Goal: Communication & Community: Answer question/provide support

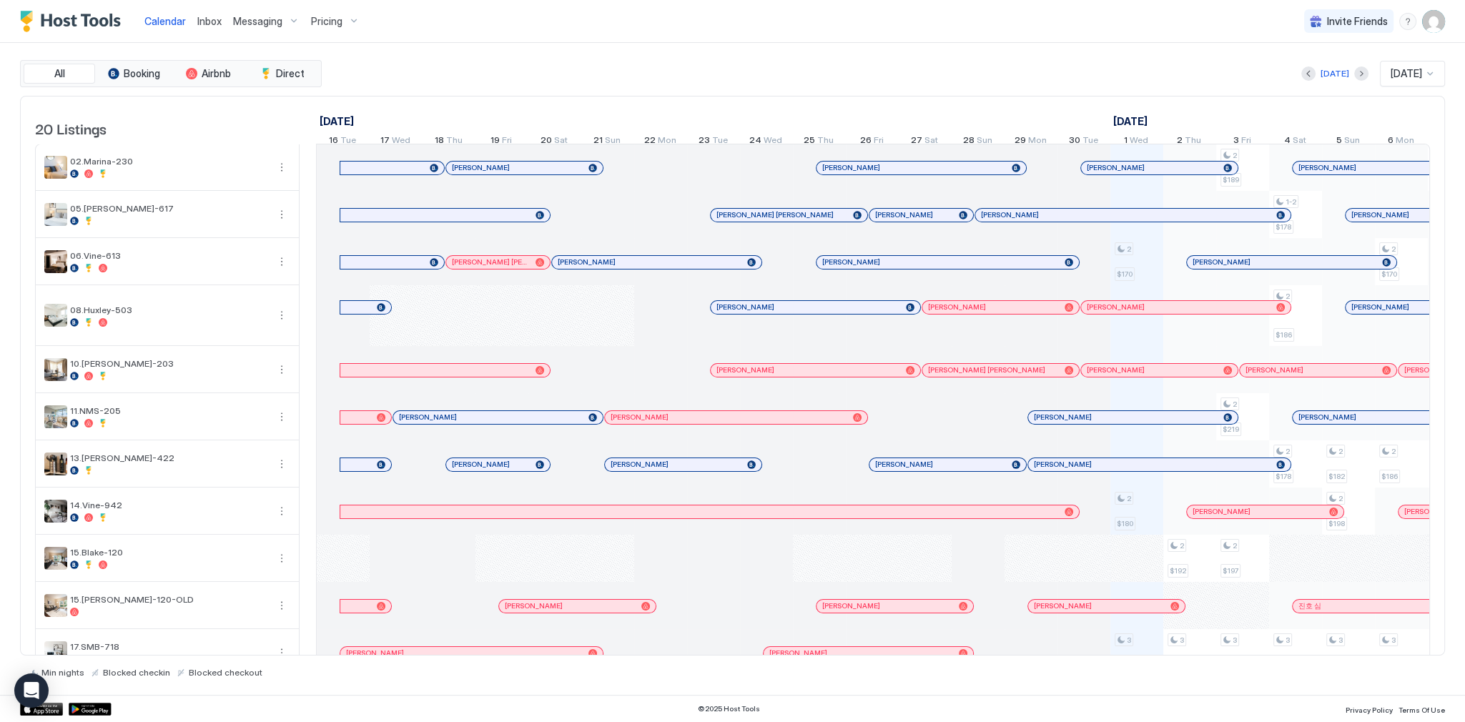
scroll to position [0, 795]
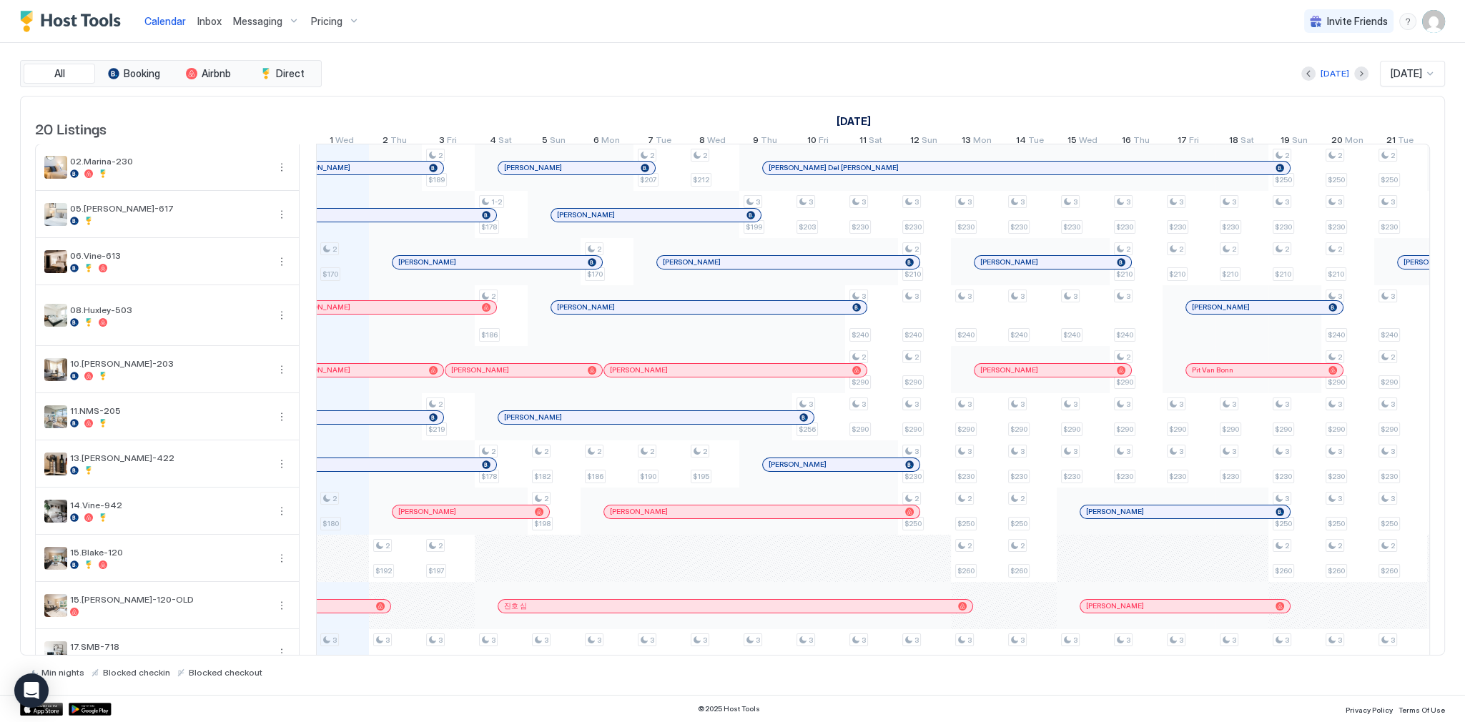
click at [203, 24] on span "Inbox" at bounding box center [209, 21] width 24 height 12
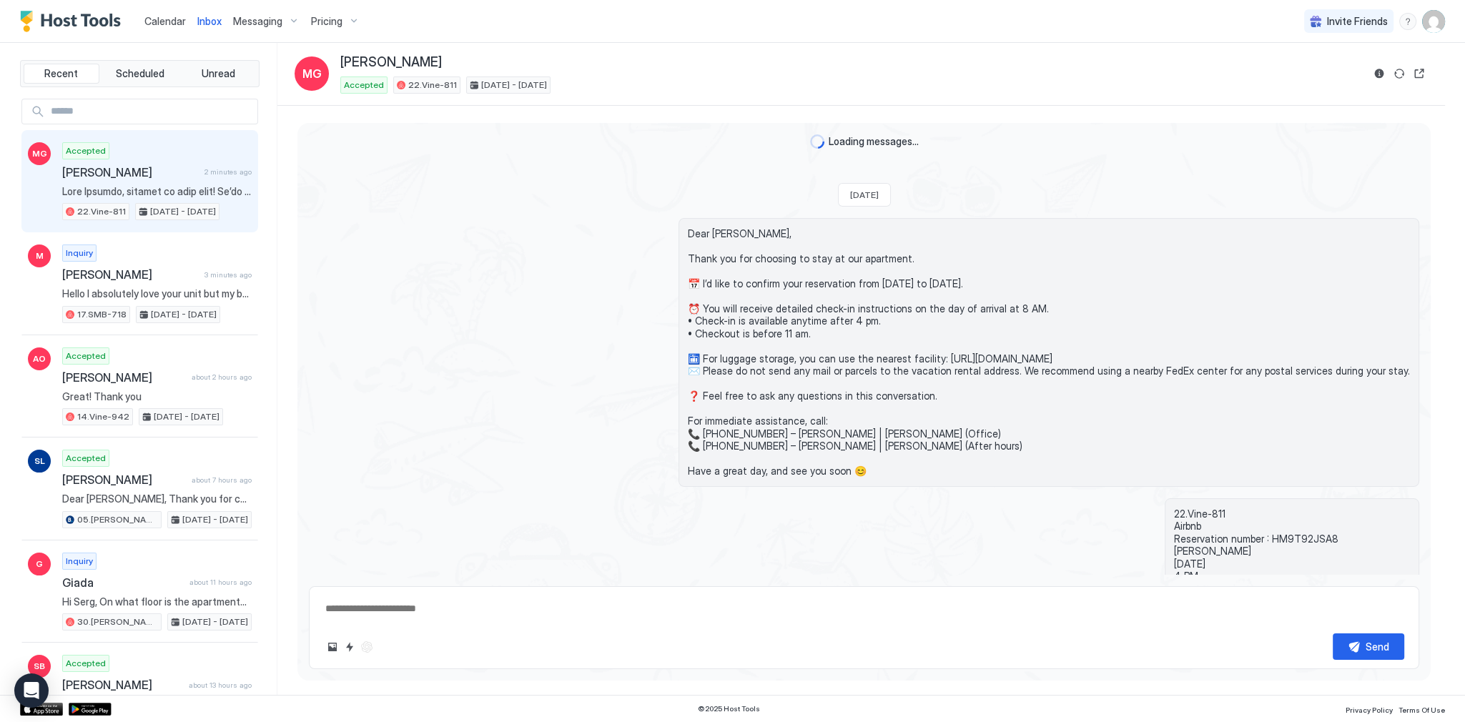
scroll to position [1813, 0]
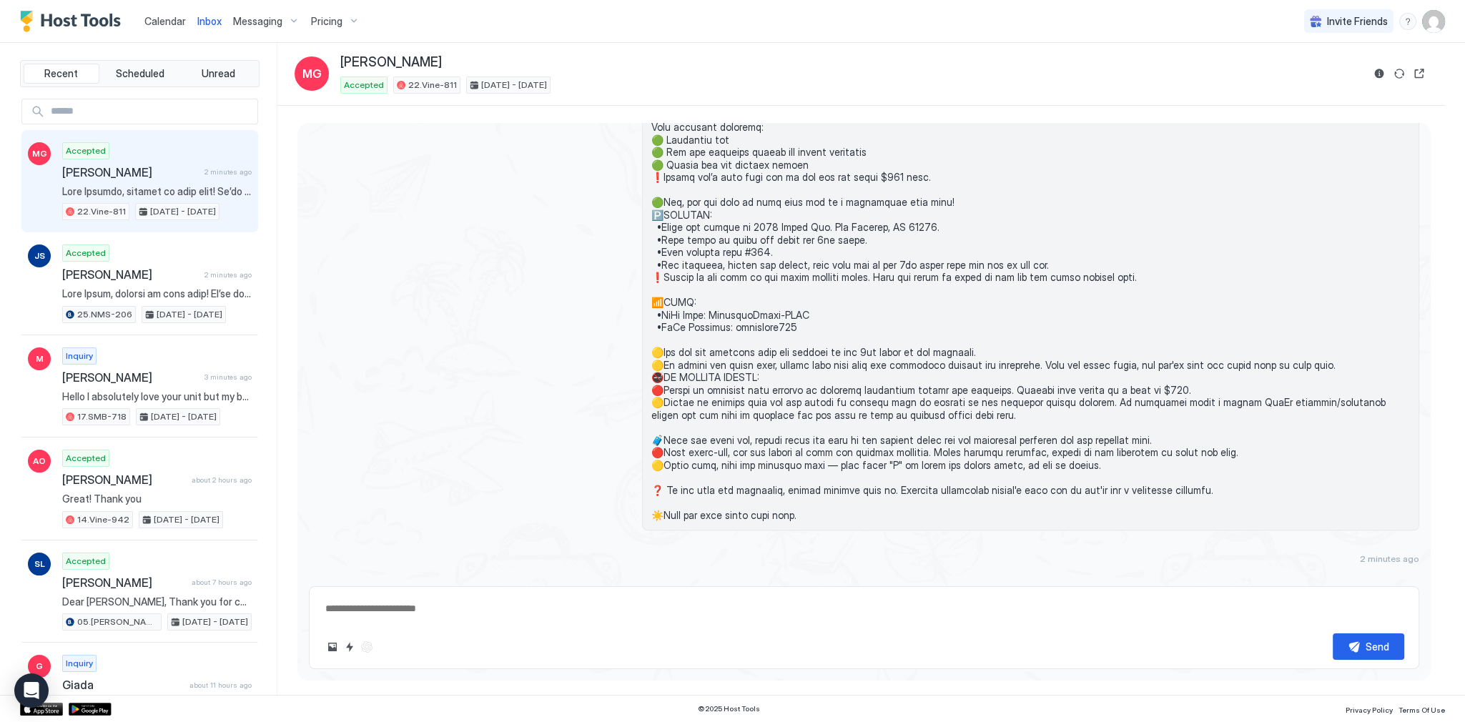
click at [540, 265] on div at bounding box center [864, 165] width 1111 height 732
drag, startPoint x: 177, startPoint y: 20, endPoint x: 189, endPoint y: 21, distance: 11.5
click at [177, 20] on span "Calendar" at bounding box center [164, 21] width 41 height 12
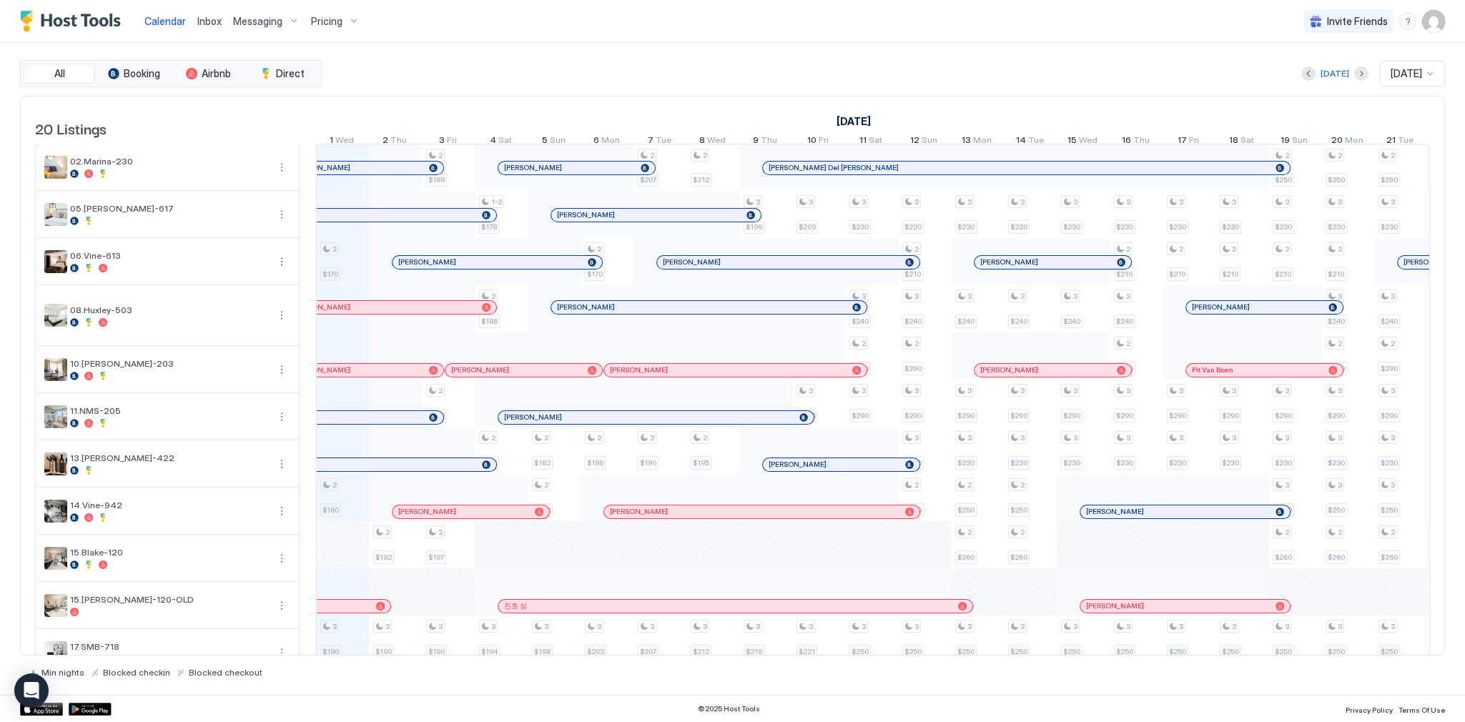
scroll to position [0, 795]
click at [523, 97] on div "[DATE] [DATE] [DATE] 16 Tue 17 Wed 18 Thu 19 Fri 20 Sat 21 Sun 22 Mon 23 Tue 24…" at bounding box center [79, 125] width 1114 height 56
click at [207, 23] on span "Inbox" at bounding box center [209, 21] width 24 height 12
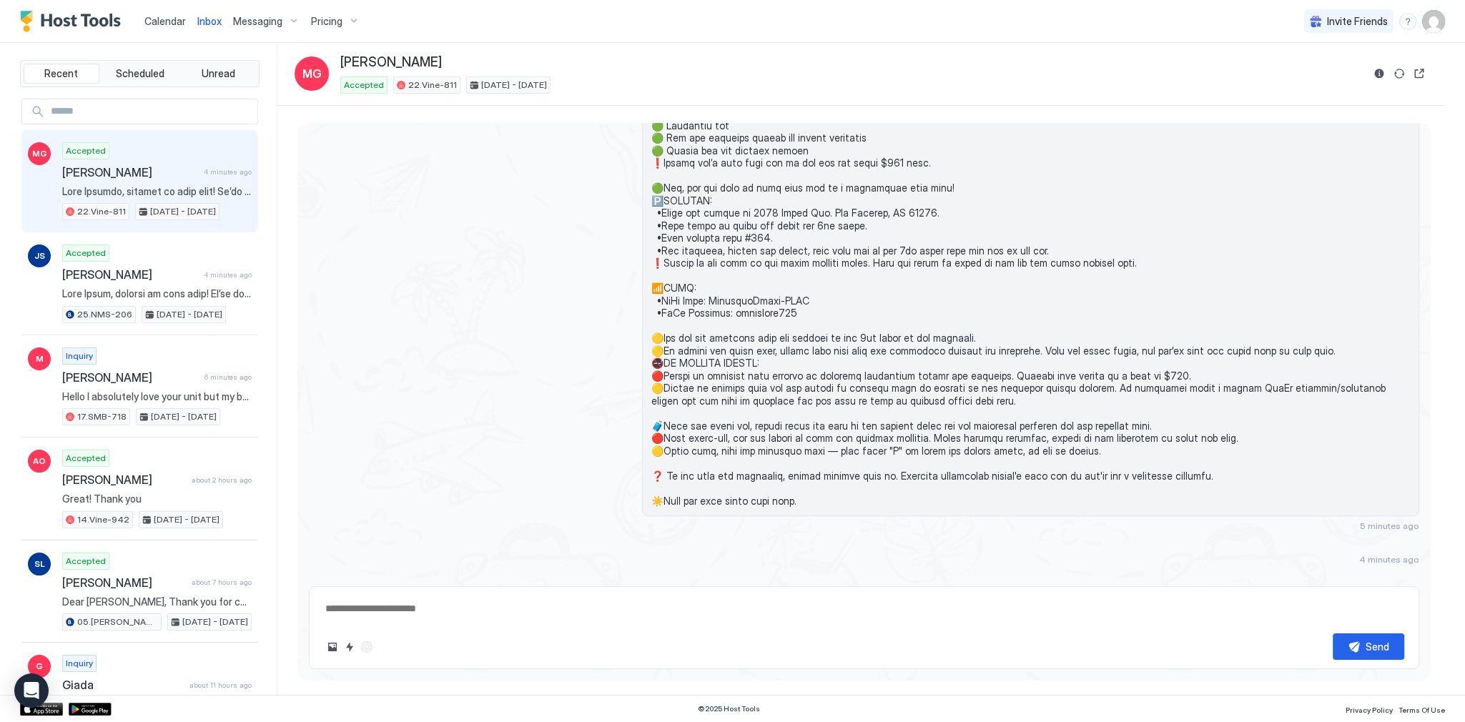
click at [163, 180] on div "Accepted [PERSON_NAME] 4 minutes ago 22.Vine-811 [DATE] - [DATE]" at bounding box center [157, 181] width 190 height 79
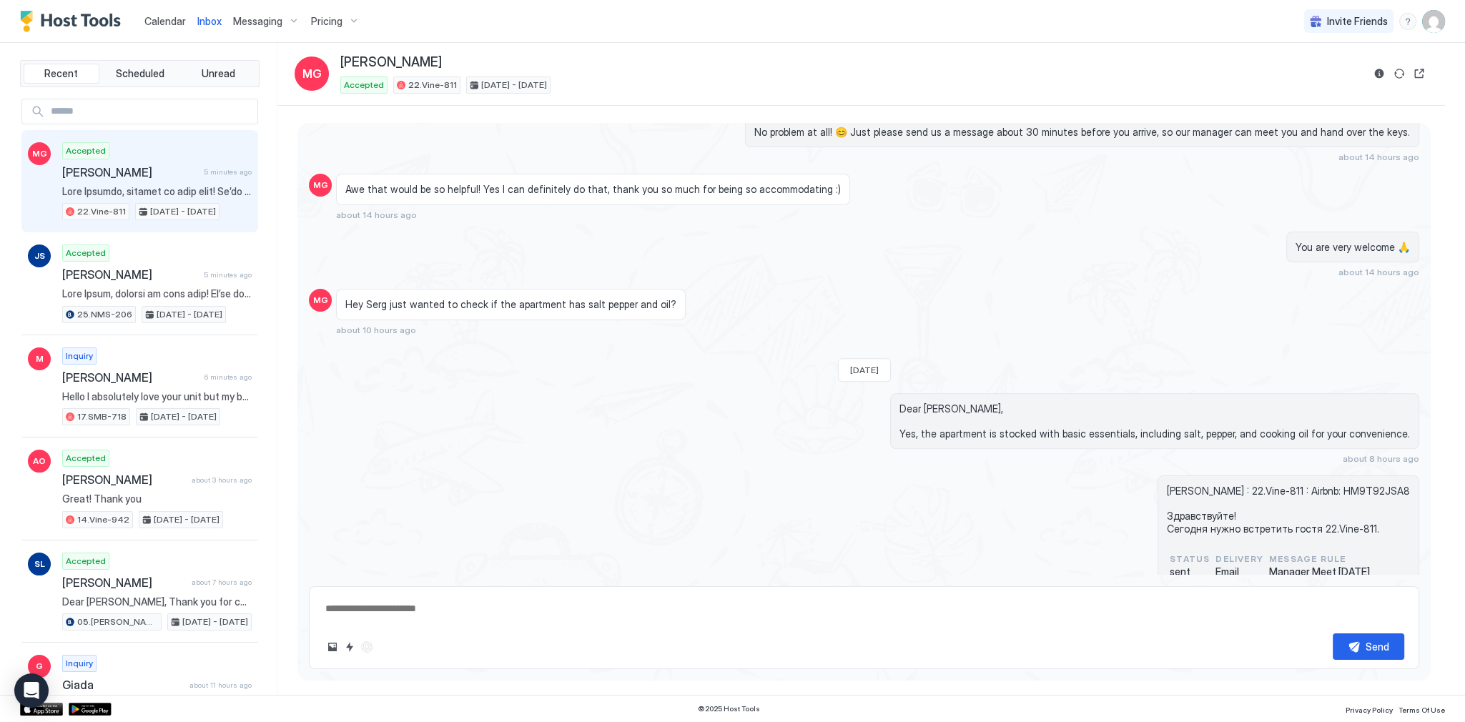
scroll to position [677, 0]
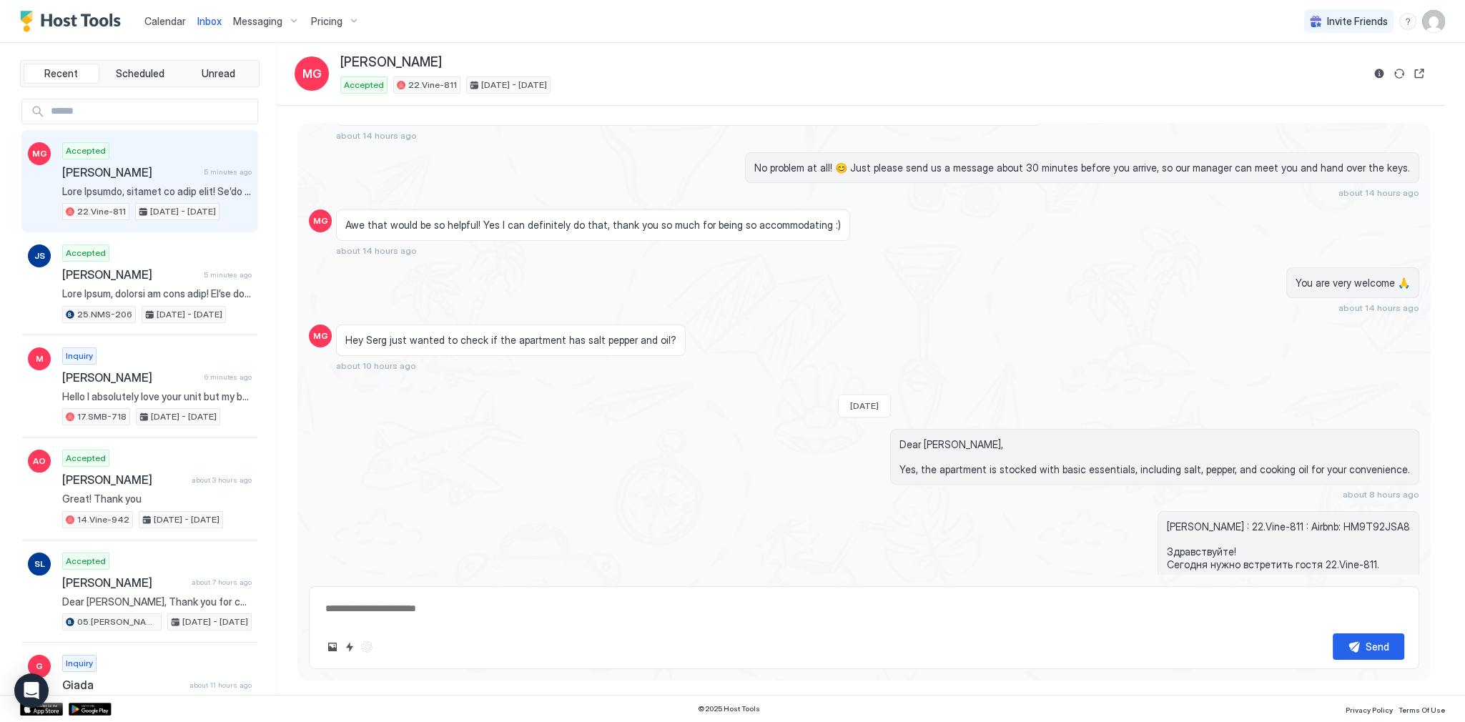
click at [601, 339] on span "Hey Serg just wanted to check if the apartment has salt pepper and oil?" at bounding box center [510, 340] width 331 height 13
click at [788, 341] on div "Hey Serg just wanted to check if the apartment has salt pepper and oil? about 1…" at bounding box center [724, 348] width 777 height 46
click at [667, 343] on div "Hey Serg just wanted to check if the apartment has salt pepper and oil? about 1…" at bounding box center [724, 348] width 777 height 46
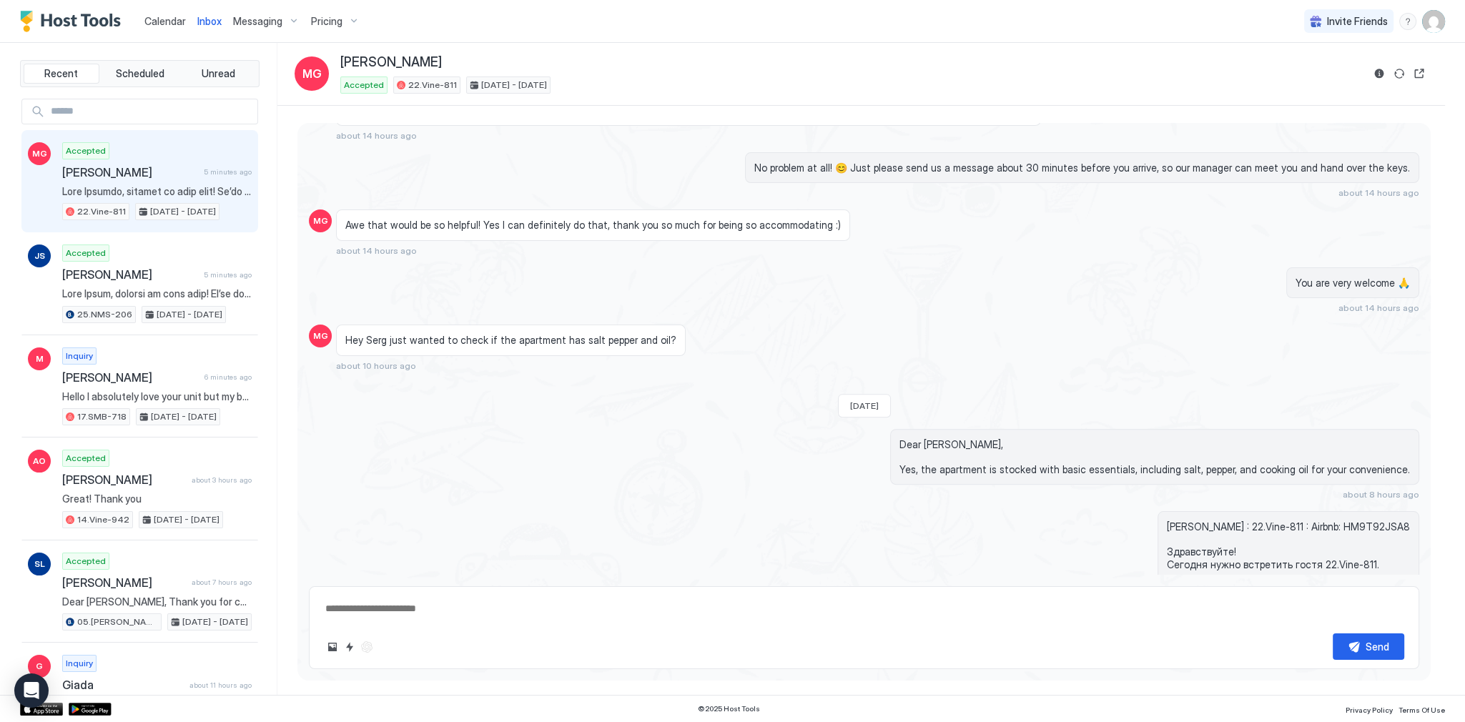
click at [659, 337] on div "Hey Serg just wanted to check if the apartment has salt pepper and oil?" at bounding box center [511, 340] width 350 height 31
click at [659, 336] on div "Hey Serg just wanted to check if the apartment has salt pepper and oil?" at bounding box center [511, 340] width 350 height 31
click at [824, 318] on div "[DATE] Dear [PERSON_NAME], Thank you for choosing to stay at our apartment. 📅 I…" at bounding box center [865, 563] width 1134 height 2235
click at [698, 219] on span "Awe that would be so helpful! Yes I can definitely do that, thank you so much f…" at bounding box center [593, 225] width 496 height 13
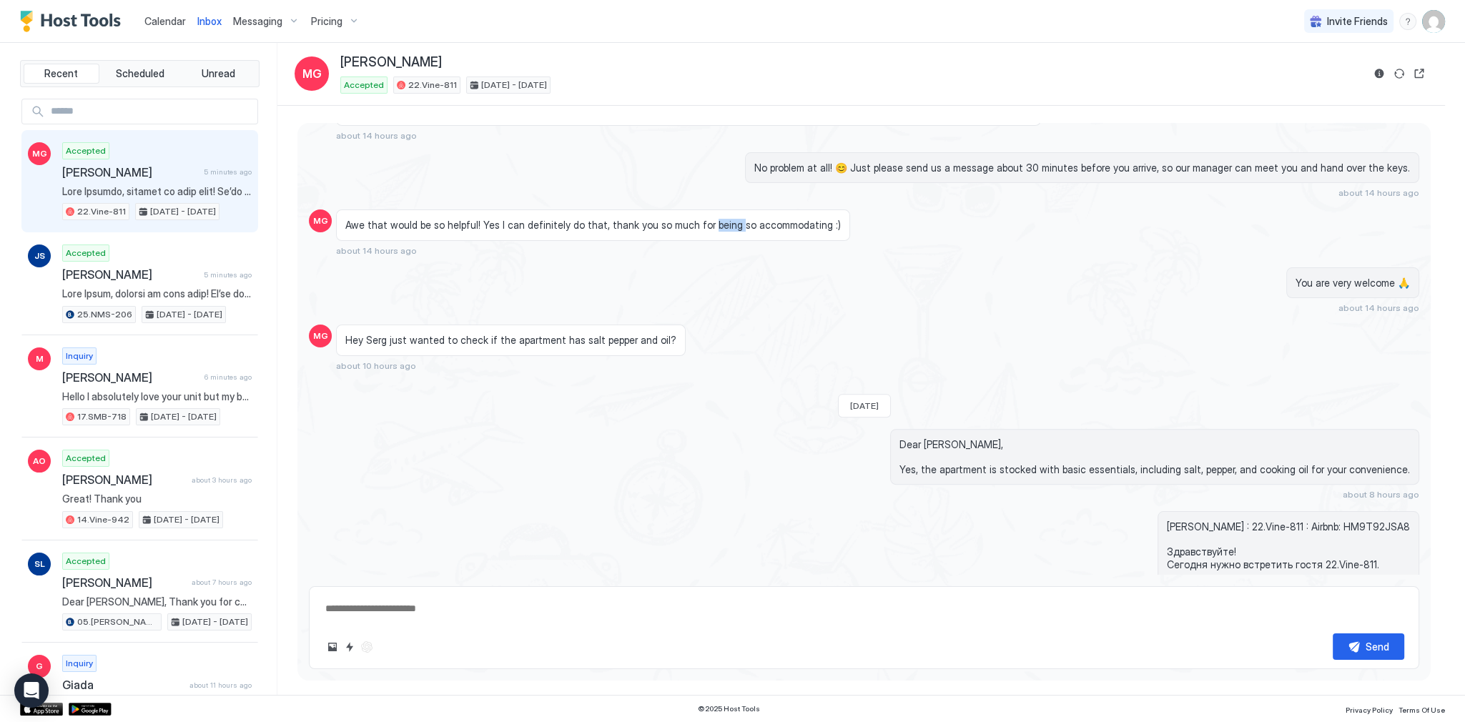
click at [698, 219] on span "Awe that would be so helpful! Yes I can definitely do that, thank you so much f…" at bounding box center [593, 225] width 496 height 13
click at [697, 220] on span "Awe that would be so helpful! Yes I can definitely do that, thank you so much f…" at bounding box center [593, 225] width 496 height 13
click at [747, 311] on div "[DATE] Dear [PERSON_NAME], Thank you for choosing to stay at our apartment. 📅 I…" at bounding box center [865, 563] width 1134 height 2235
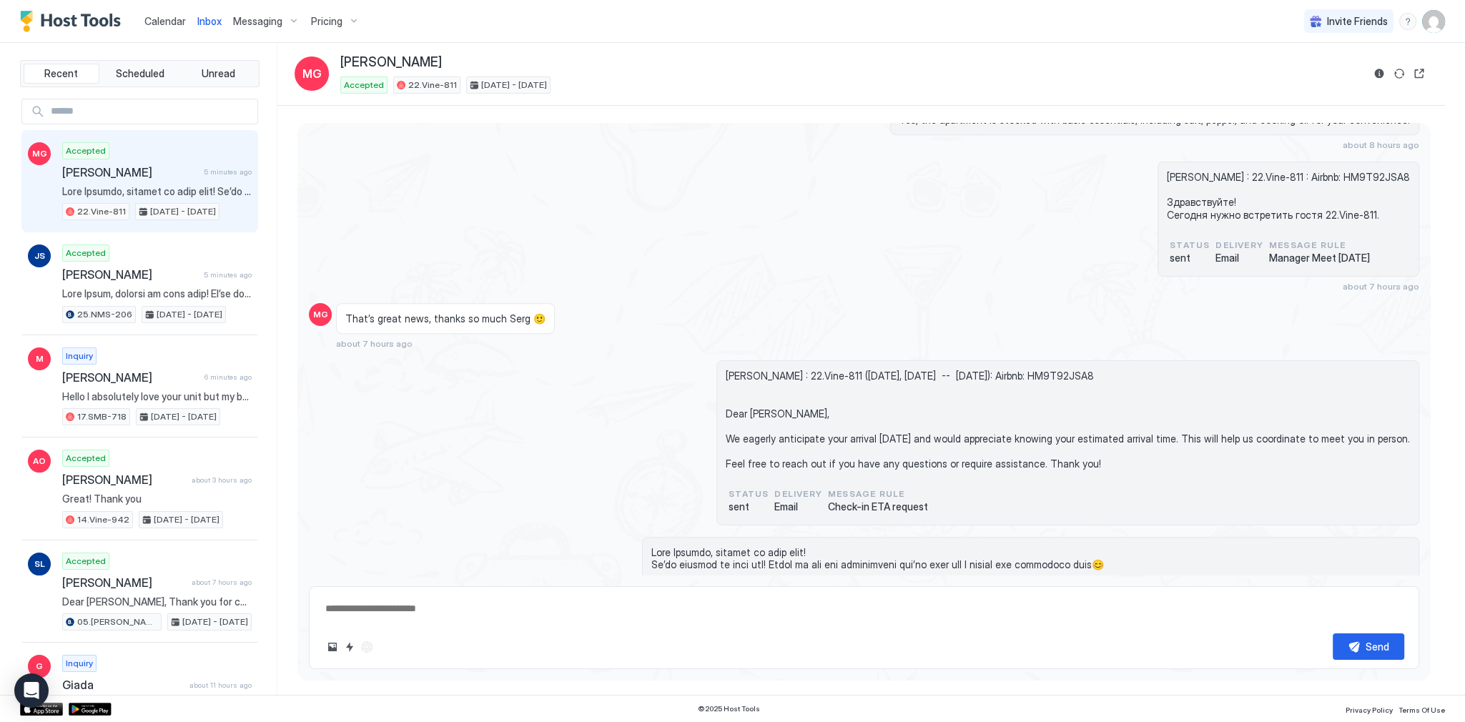
scroll to position [1020, 0]
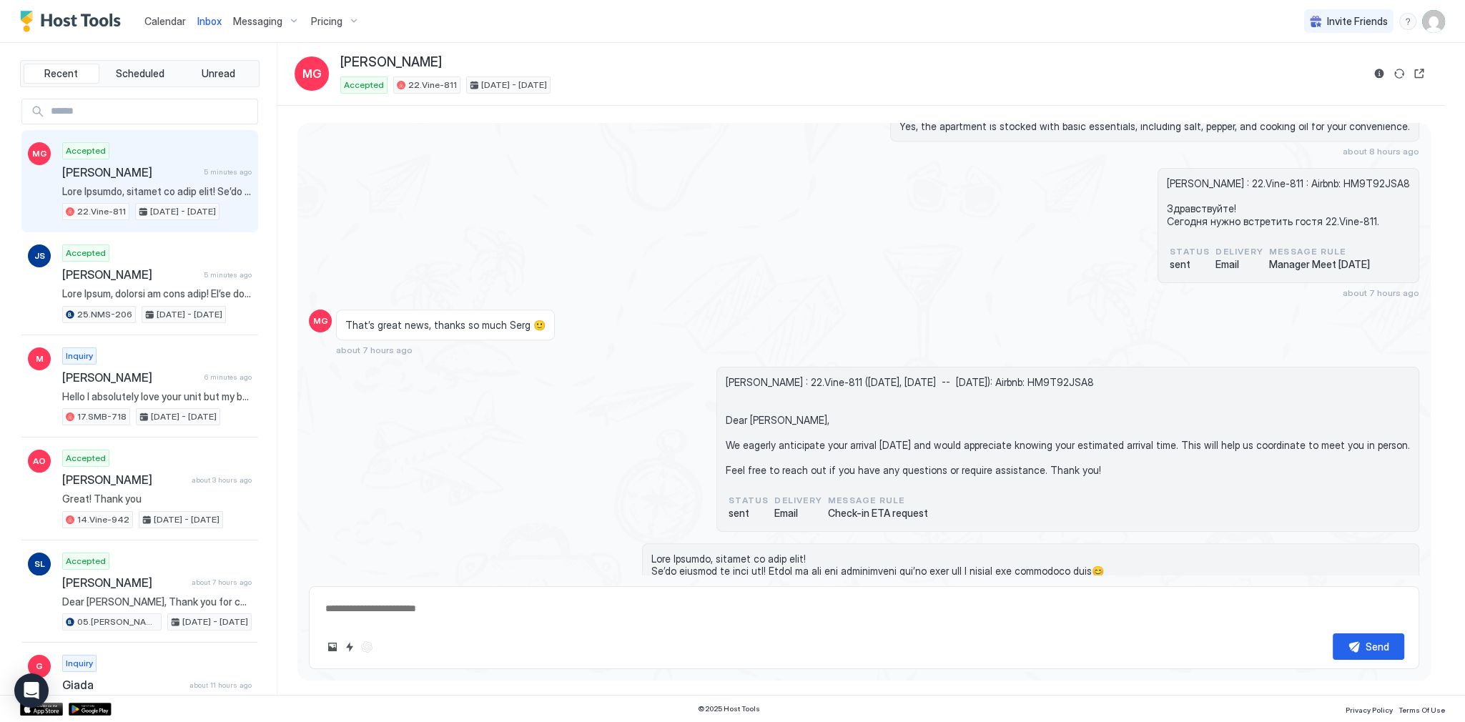
click at [172, 24] on span "Calendar" at bounding box center [164, 21] width 41 height 12
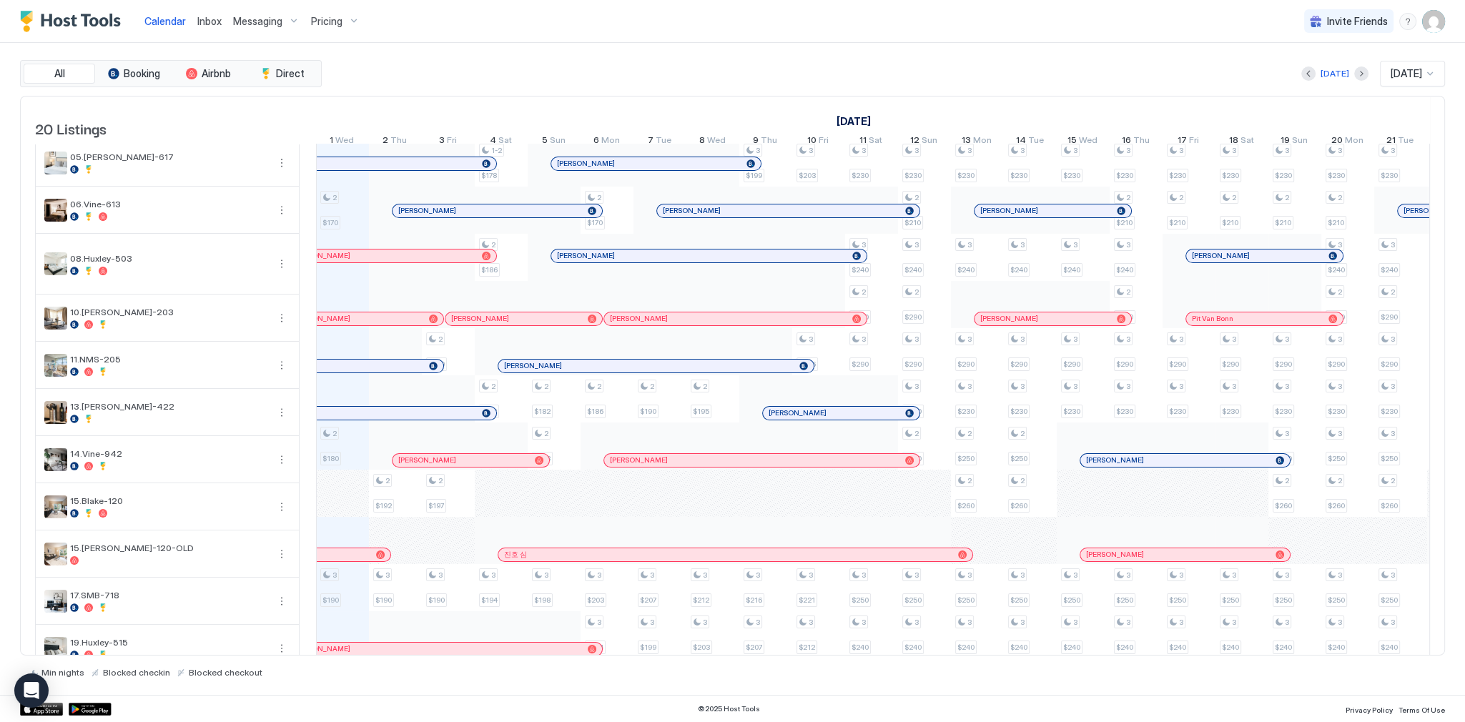
scroll to position [172, 0]
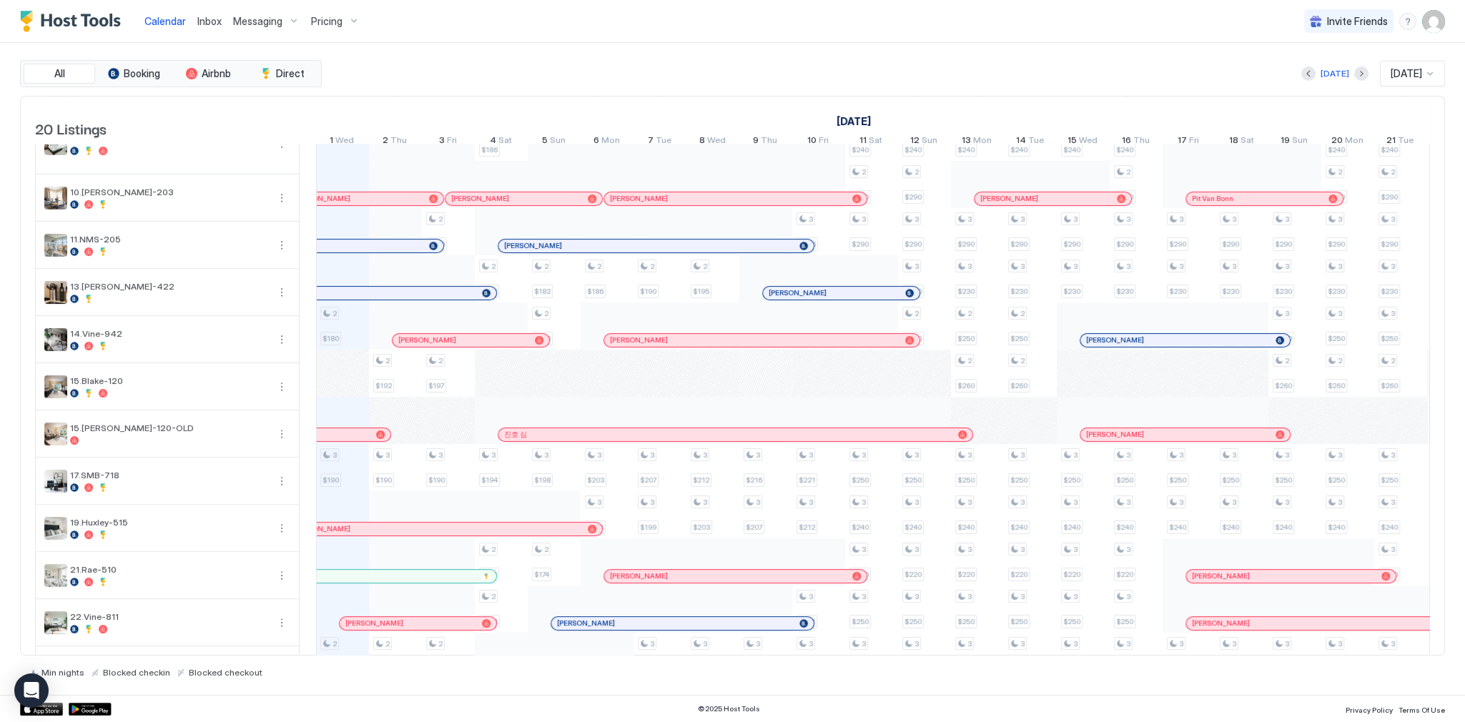
click at [211, 24] on span "Inbox" at bounding box center [209, 21] width 24 height 12
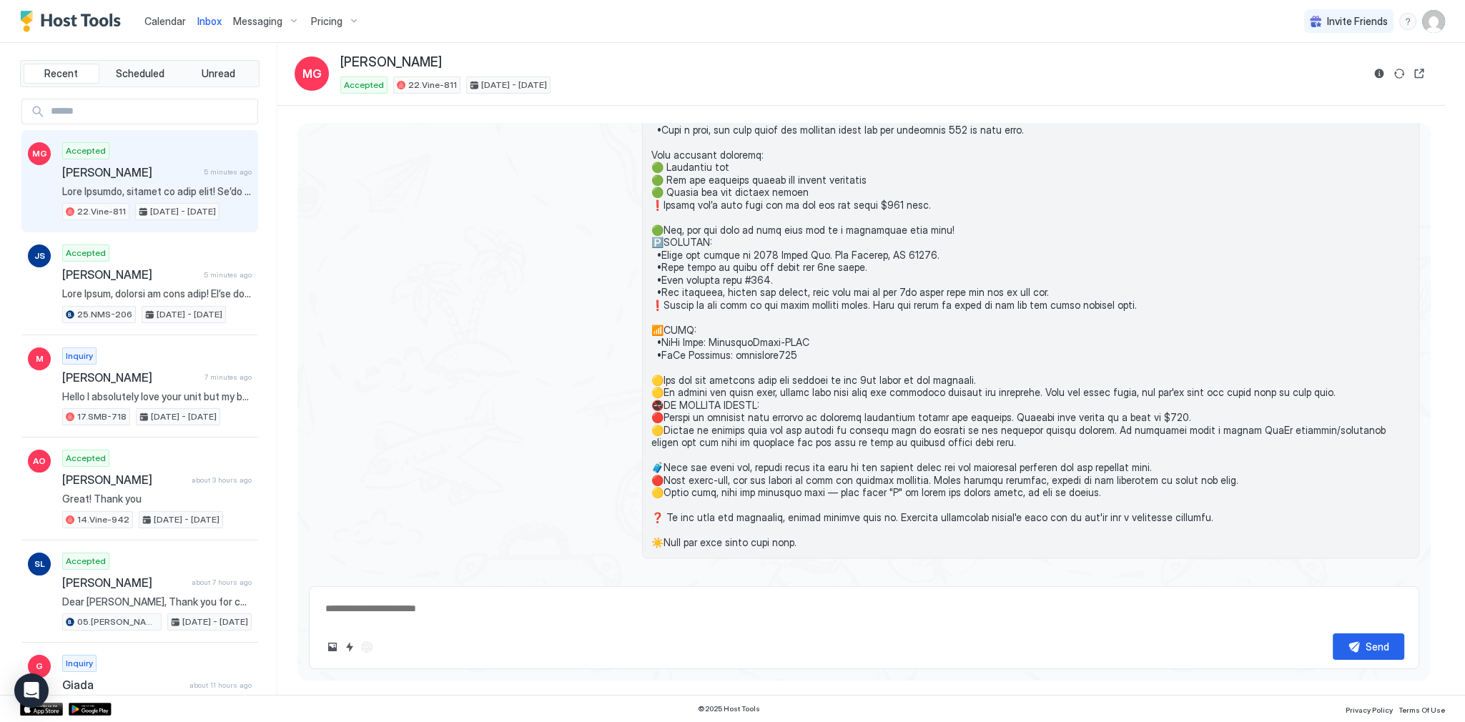
scroll to position [1764, 0]
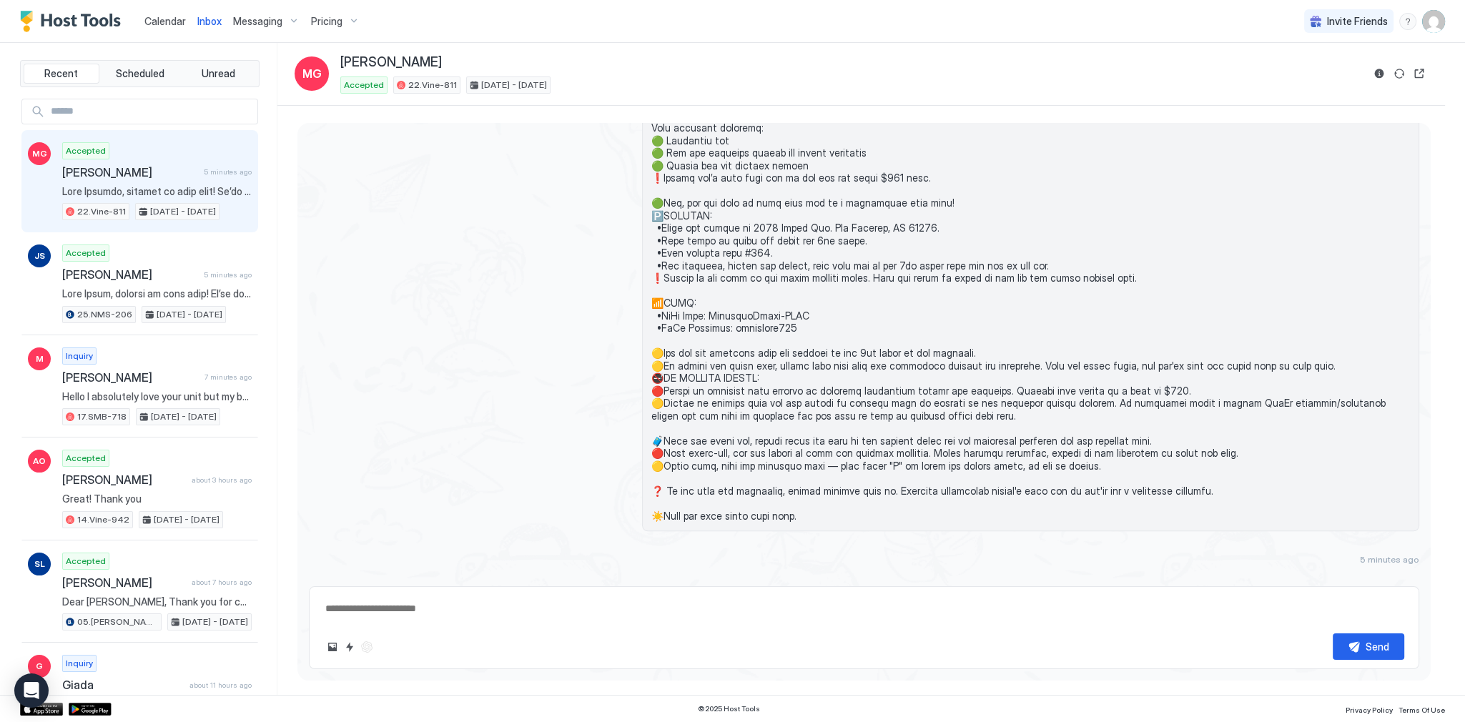
drag, startPoint x: 481, startPoint y: 613, endPoint x: 495, endPoint y: 601, distance: 18.8
click at [480, 613] on textarea at bounding box center [864, 609] width 1081 height 26
paste textarea "**********"
click at [505, 583] on textarea "**********" at bounding box center [864, 587] width 1081 height 72
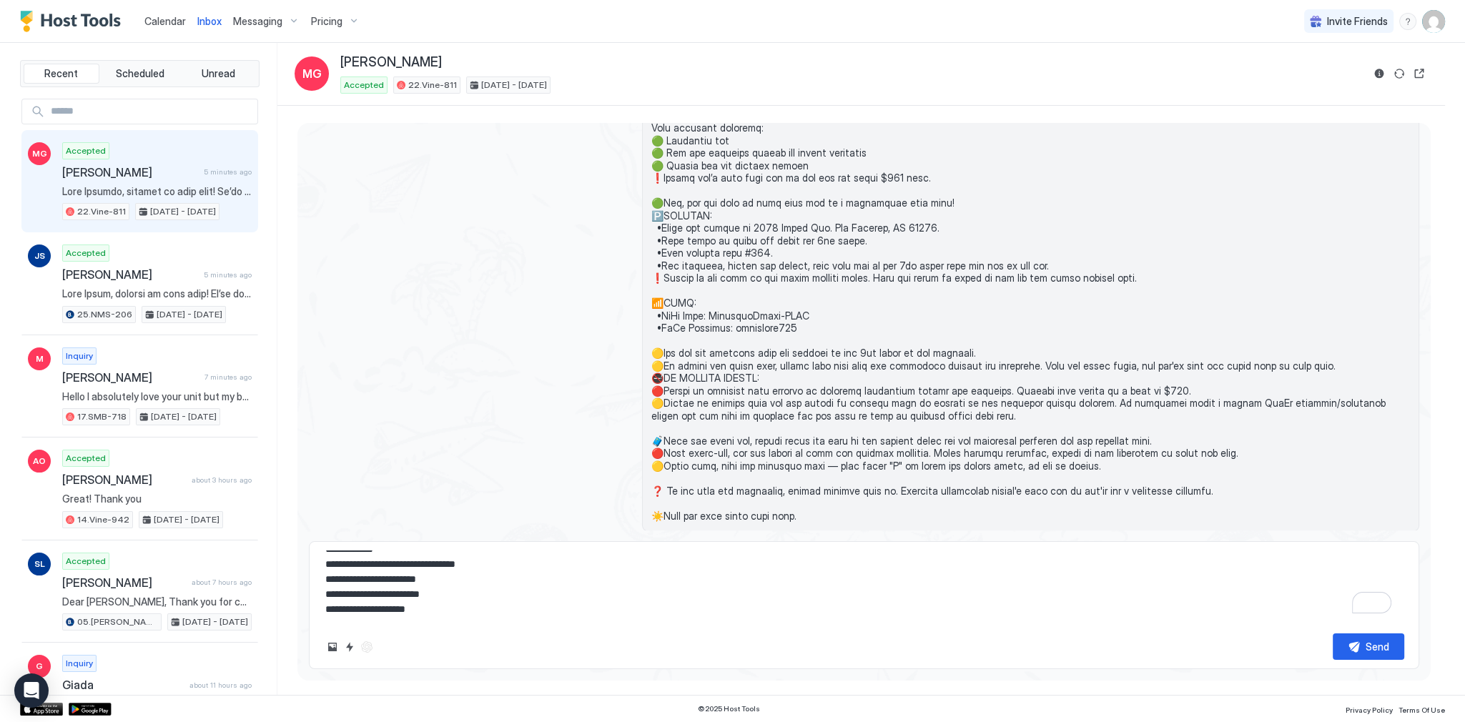
click at [592, 340] on div at bounding box center [864, 166] width 1111 height 732
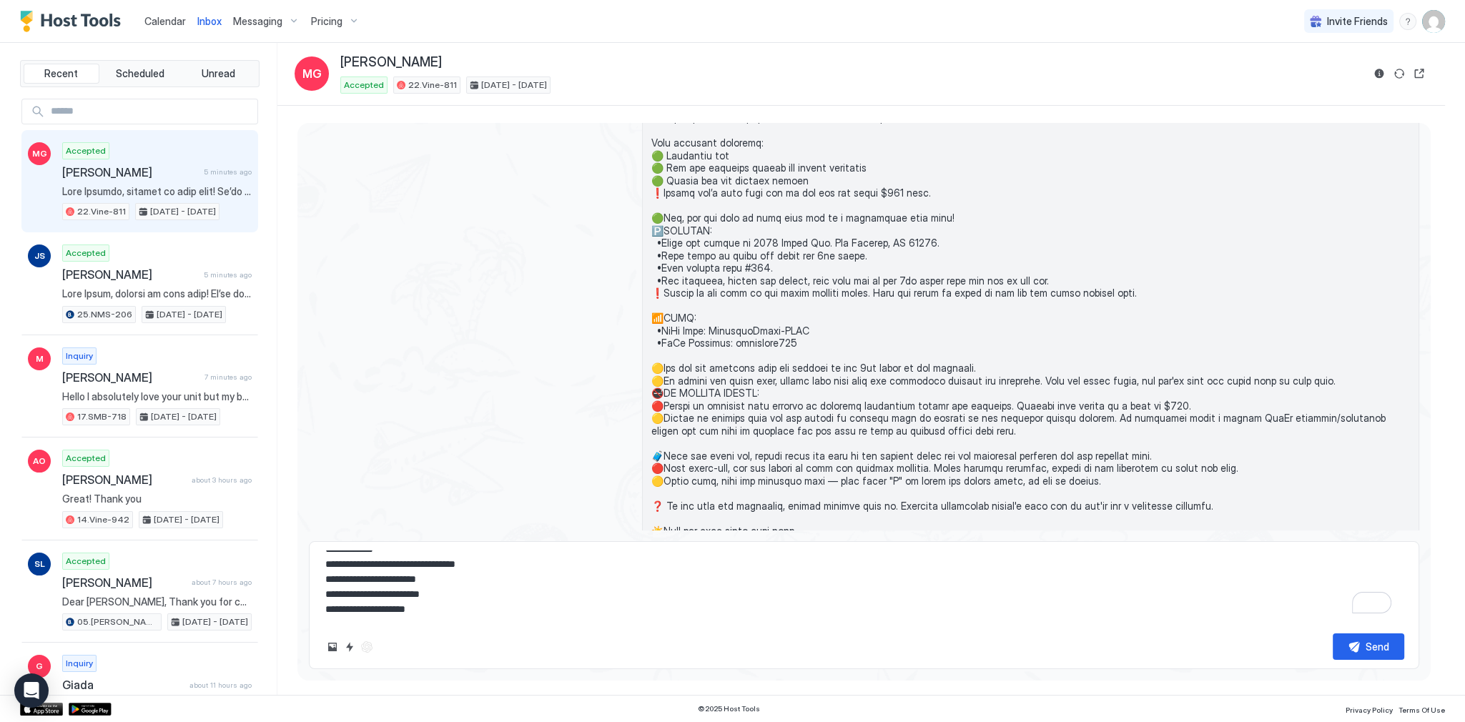
scroll to position [1779, 0]
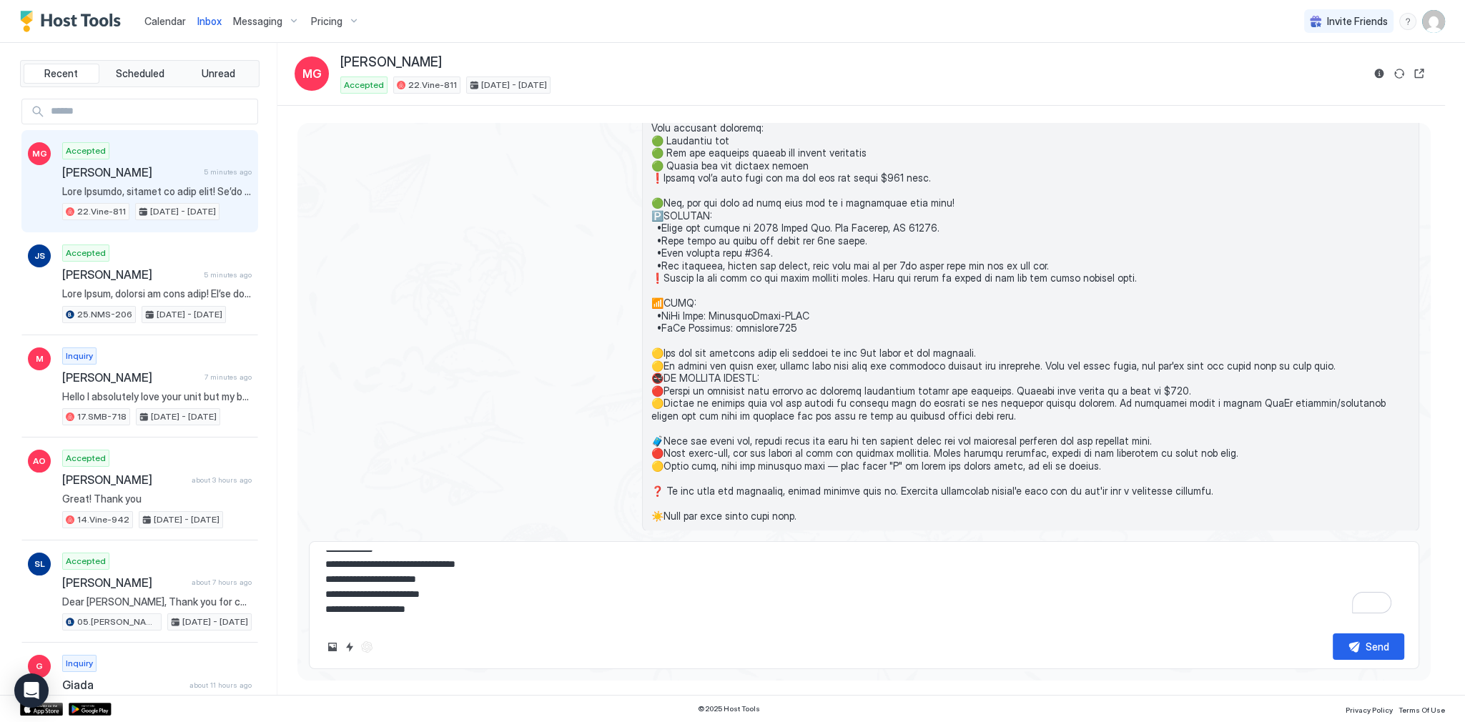
click at [553, 575] on textarea "**********" at bounding box center [864, 587] width 1081 height 72
paste textarea "**********"
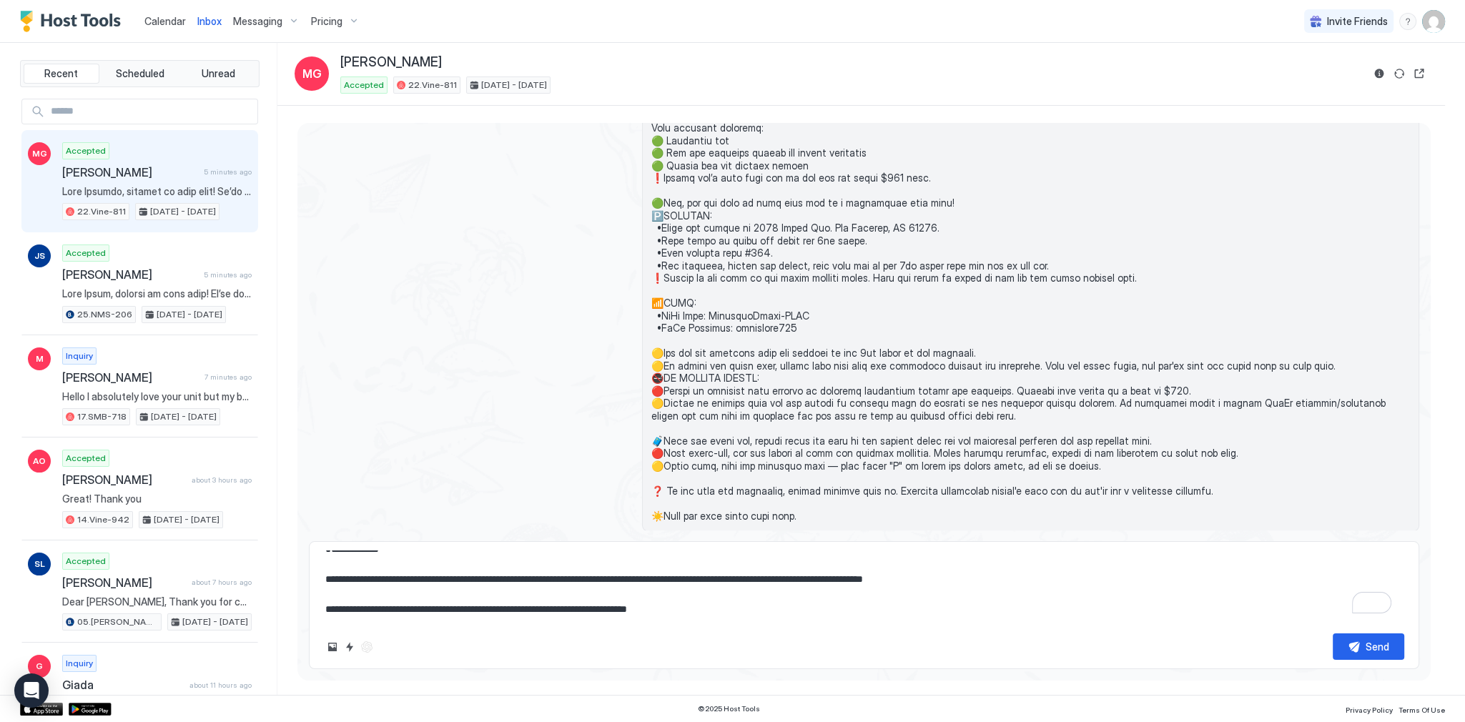
scroll to position [52, 0]
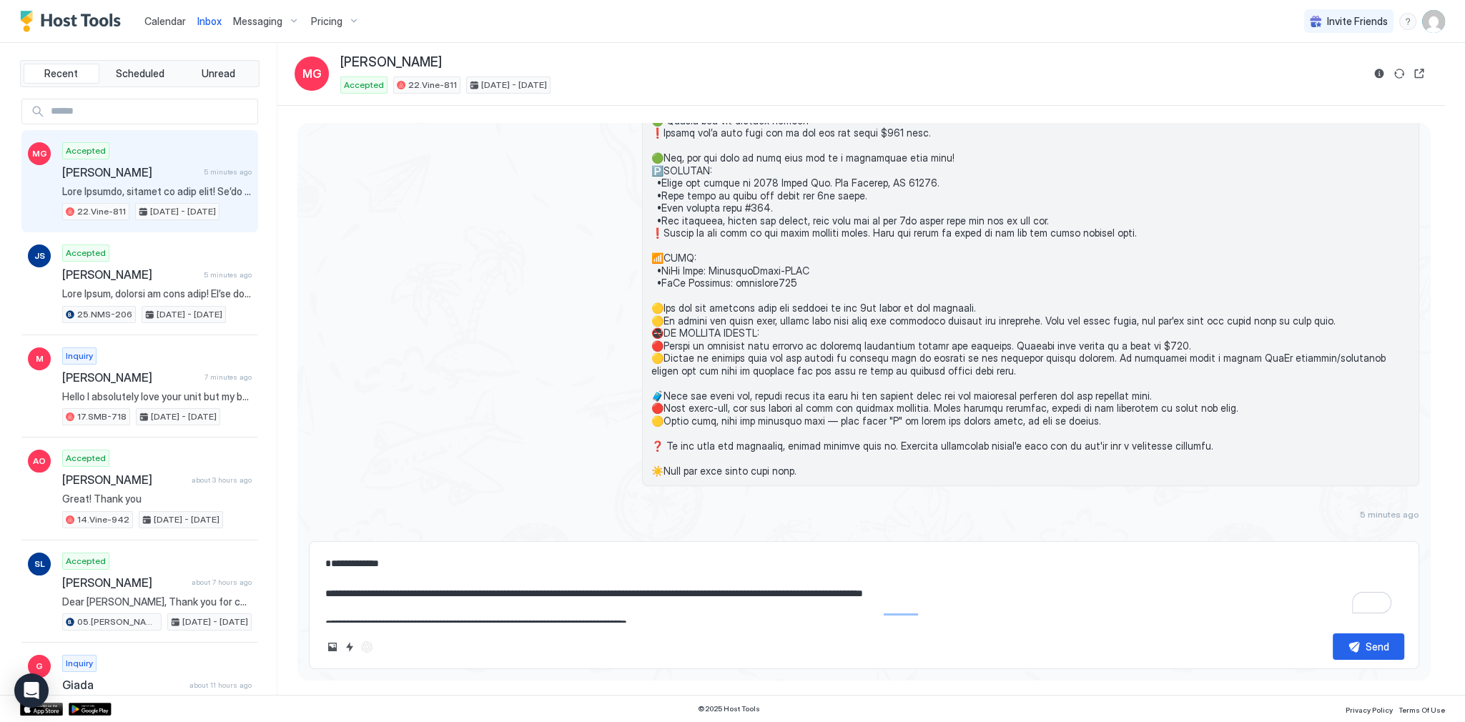
type textarea "**********"
drag, startPoint x: 1339, startPoint y: 655, endPoint x: 1302, endPoint y: 618, distance: 52.6
click at [1339, 655] on button "Send" at bounding box center [1369, 647] width 72 height 26
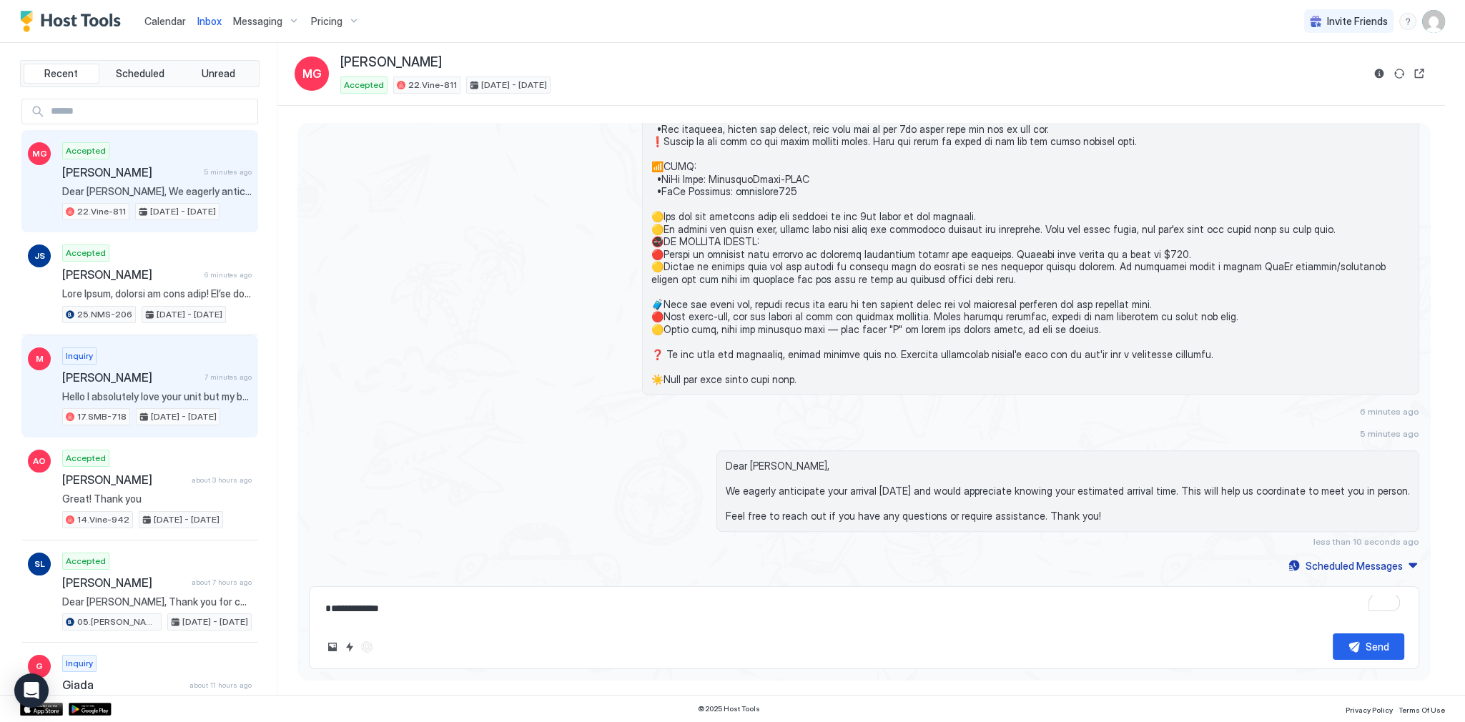
click at [169, 350] on div "Inquiry [PERSON_NAME] 7 minutes ago Hello I absolutely love your unit but my bu…" at bounding box center [157, 387] width 190 height 79
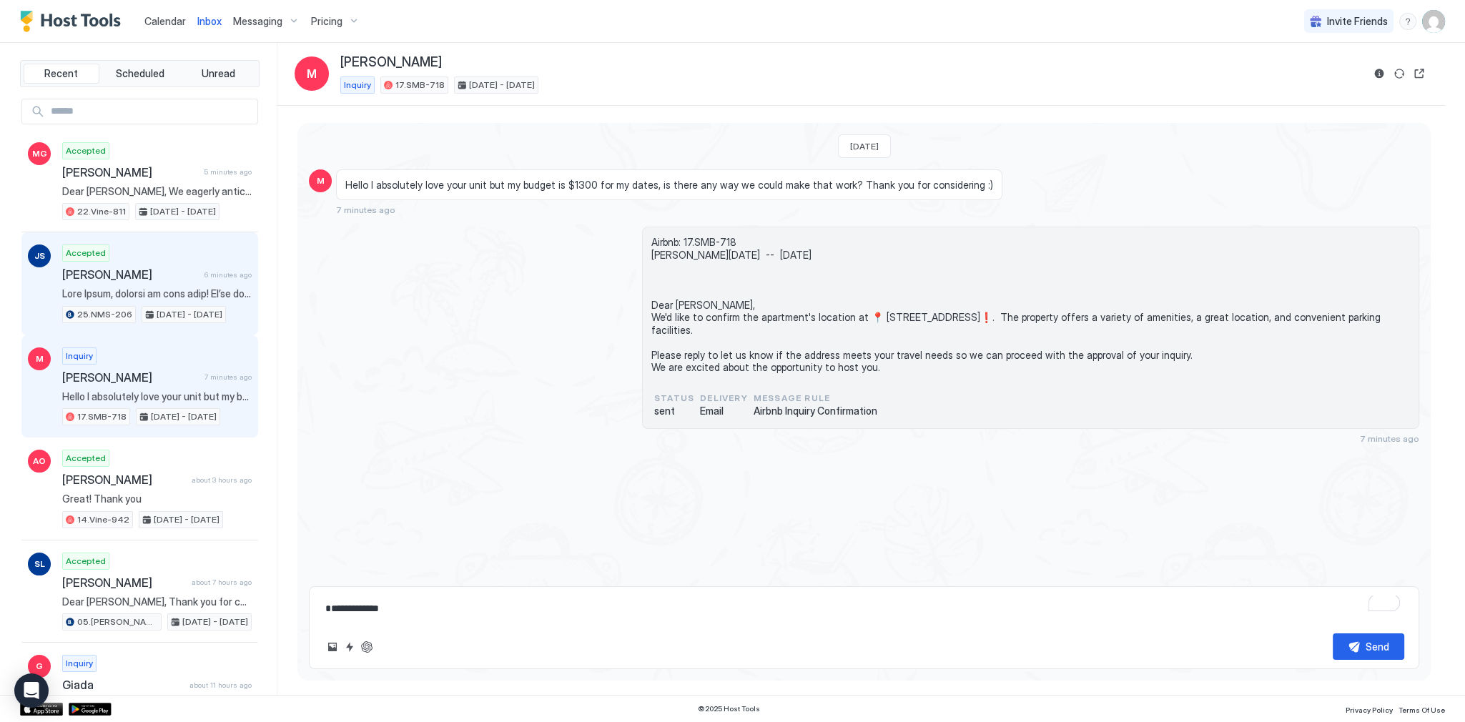
click at [189, 290] on span at bounding box center [157, 294] width 190 height 13
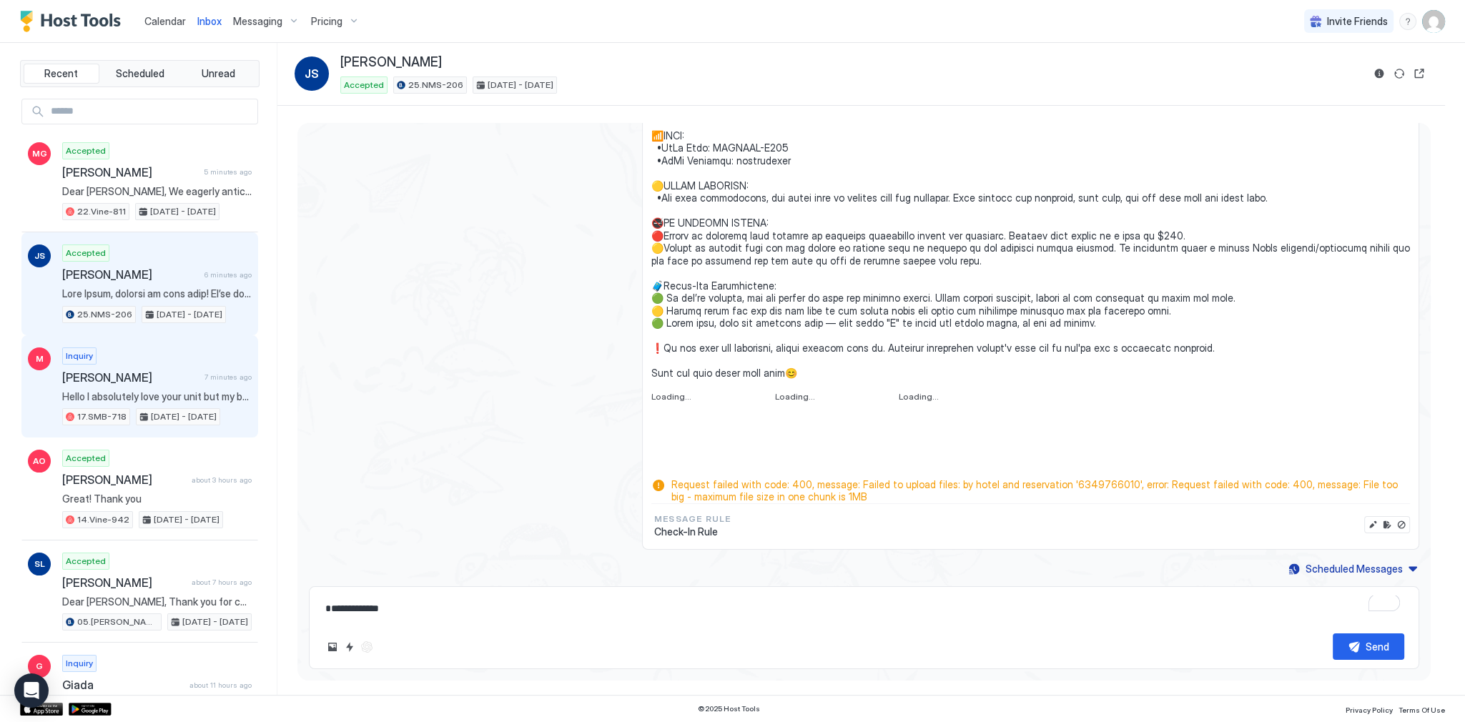
click at [181, 378] on span "[PERSON_NAME]" at bounding box center [130, 377] width 137 height 14
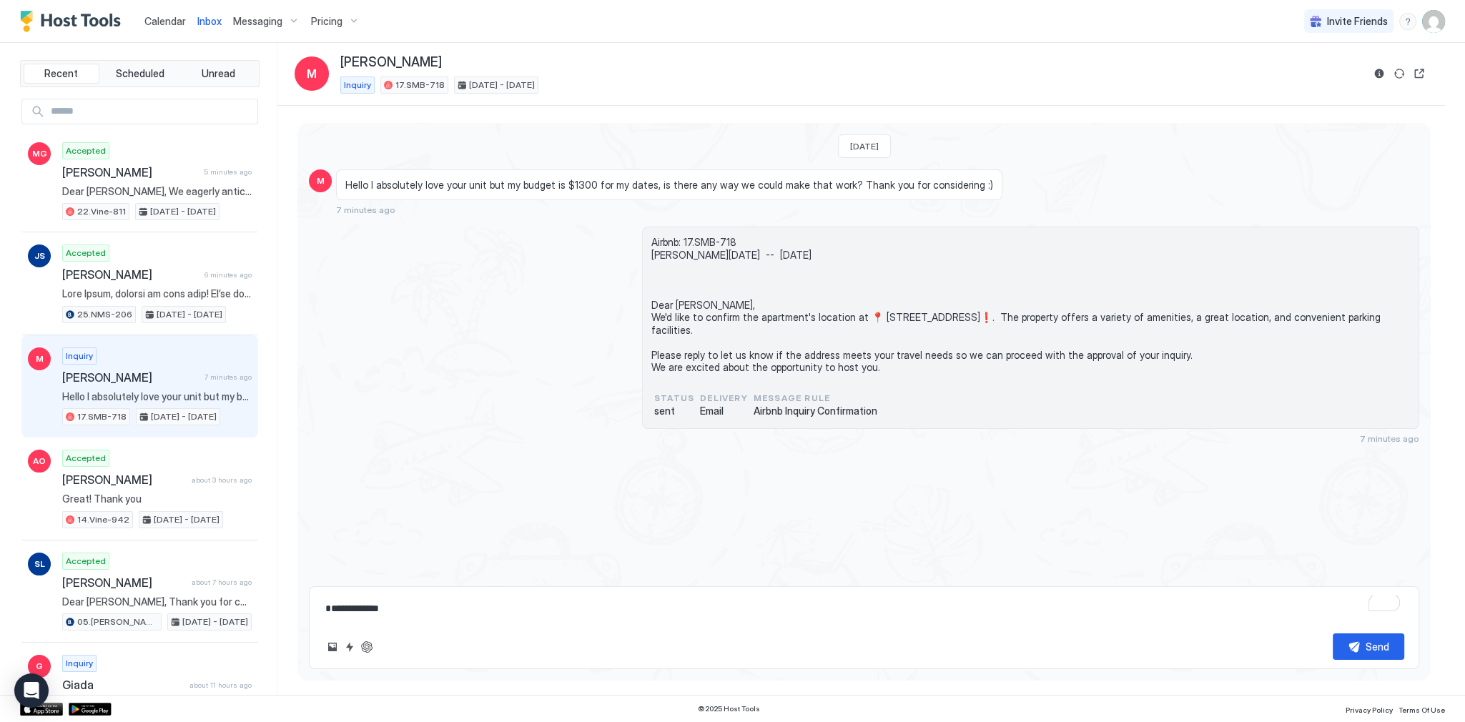
click at [681, 321] on span "Airbnb: 17.SMB-718 [PERSON_NAME][DATE] -- [DATE] Dear [PERSON_NAME], We'd like …" at bounding box center [1031, 305] width 759 height 138
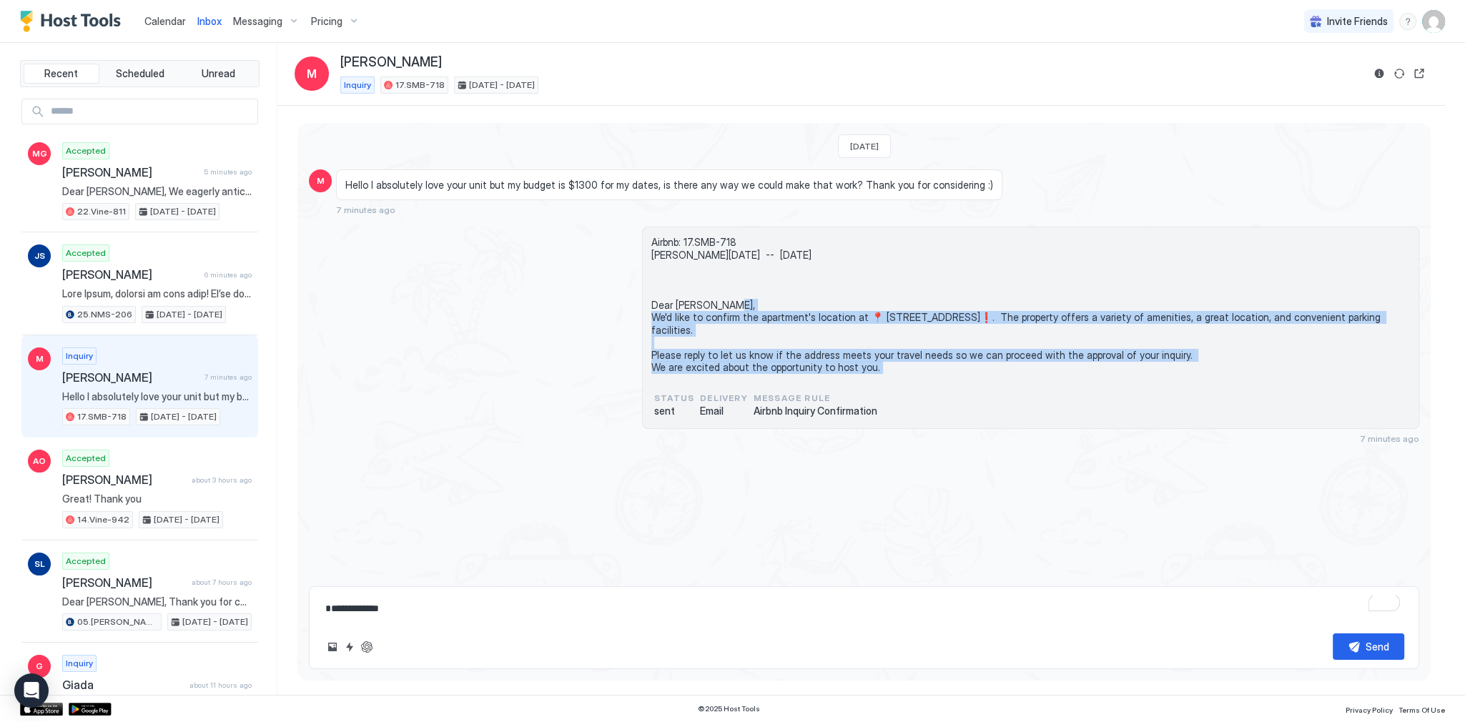
drag, startPoint x: 681, startPoint y: 321, endPoint x: 702, endPoint y: 380, distance: 62.9
click at [702, 374] on span "Airbnb: 17.SMB-718 [PERSON_NAME][DATE] -- [DATE] Dear [PERSON_NAME], We'd like …" at bounding box center [1031, 305] width 759 height 138
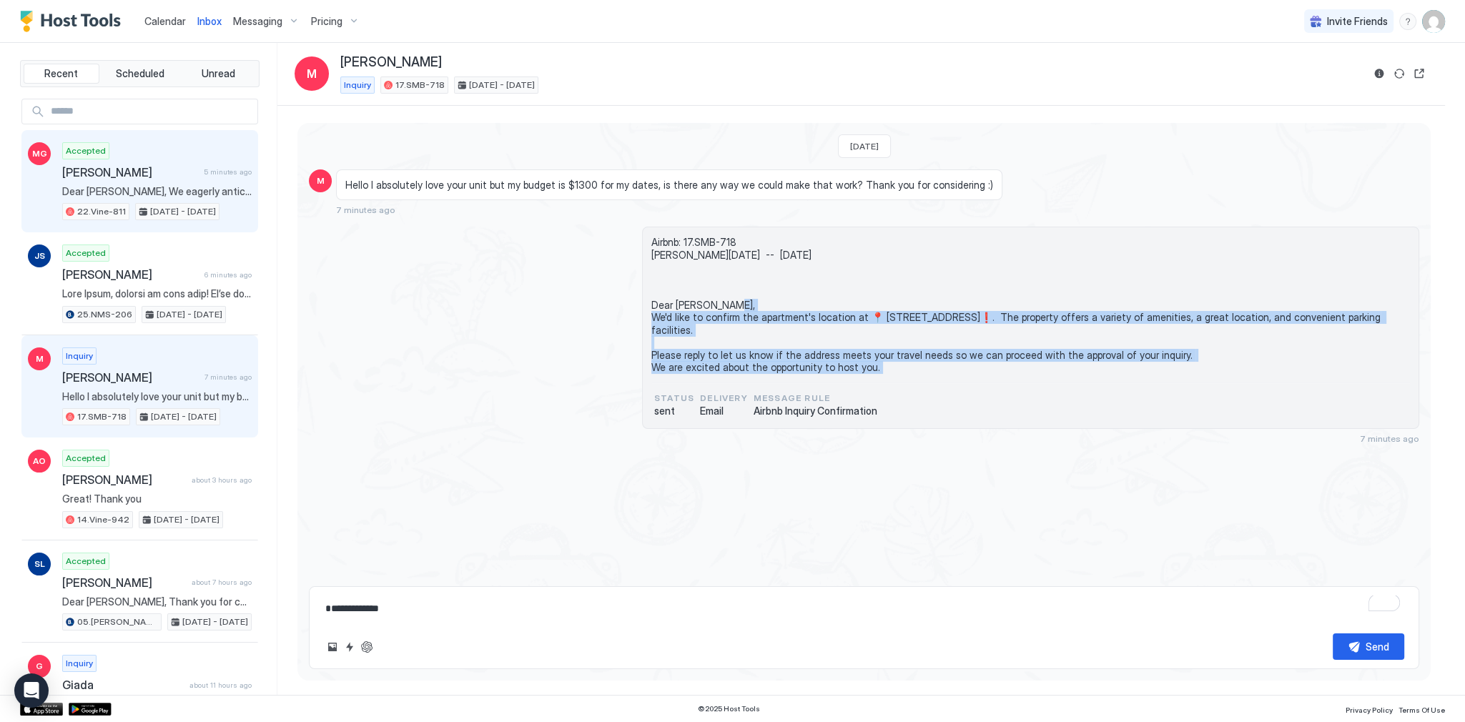
copy span "Dear [PERSON_NAME], We'd like to confirm the apartment's location at 📍 [STREET_…"
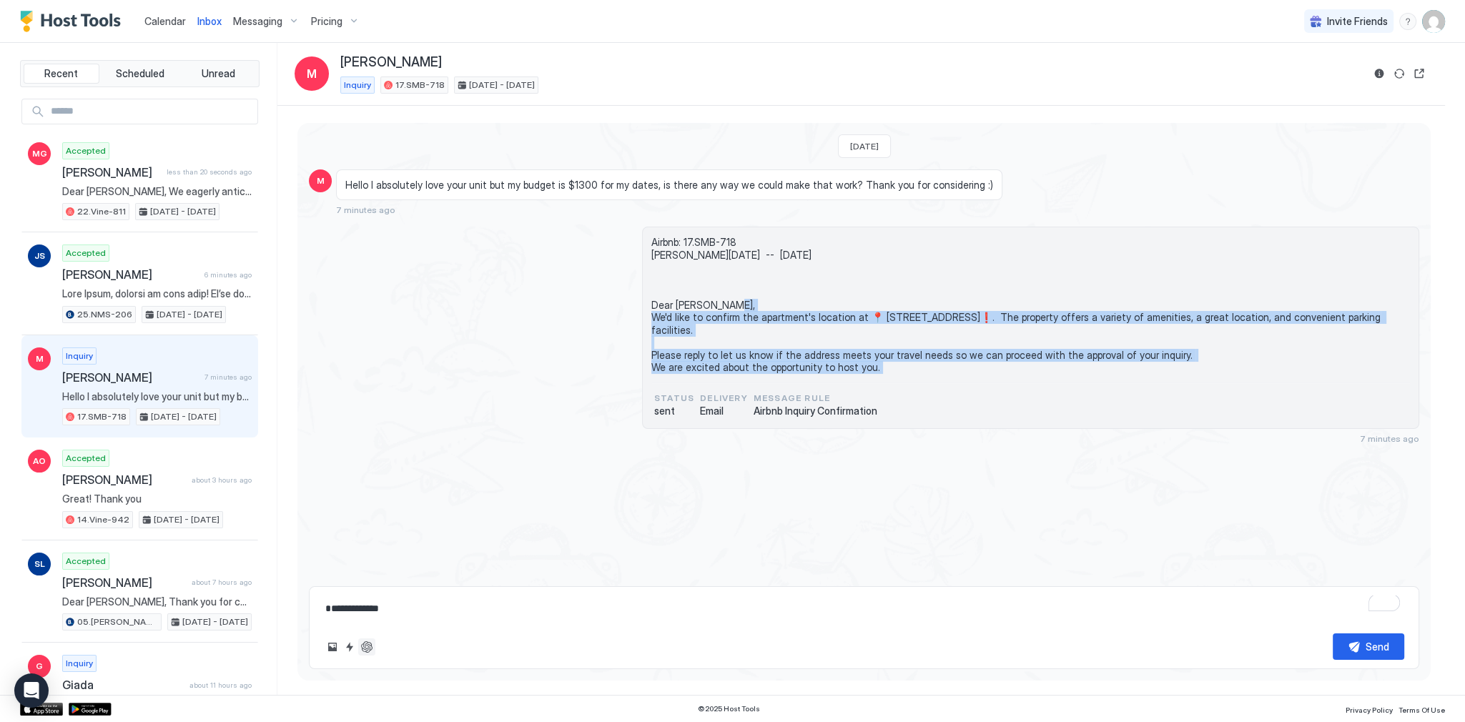
click at [363, 644] on button "ChatGPT Auto Reply" at bounding box center [366, 647] width 17 height 17
click at [772, 261] on span "Airbnb: 17.SMB-718 [PERSON_NAME][DATE] -- [DATE] Dear [PERSON_NAME], We'd like …" at bounding box center [1031, 305] width 759 height 138
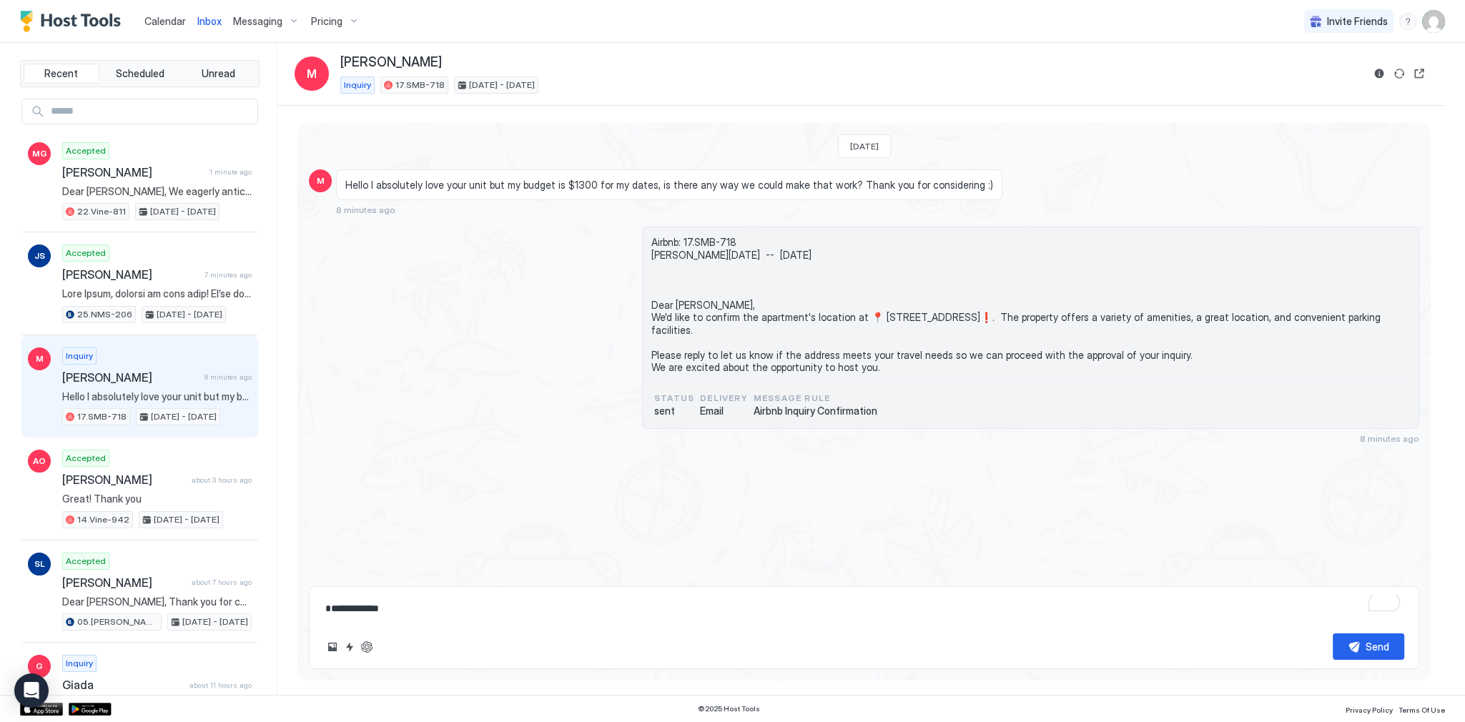
click at [601, 287] on div "Airbnb: 17.SMB-718 [PERSON_NAME][DATE] -- [DATE] Dear [PERSON_NAME], We'd like …" at bounding box center [864, 335] width 1111 height 217
click at [578, 185] on span "Hello I absolutely love your unit but my budget is $1300 for my dates, is there…" at bounding box center [669, 185] width 648 height 13
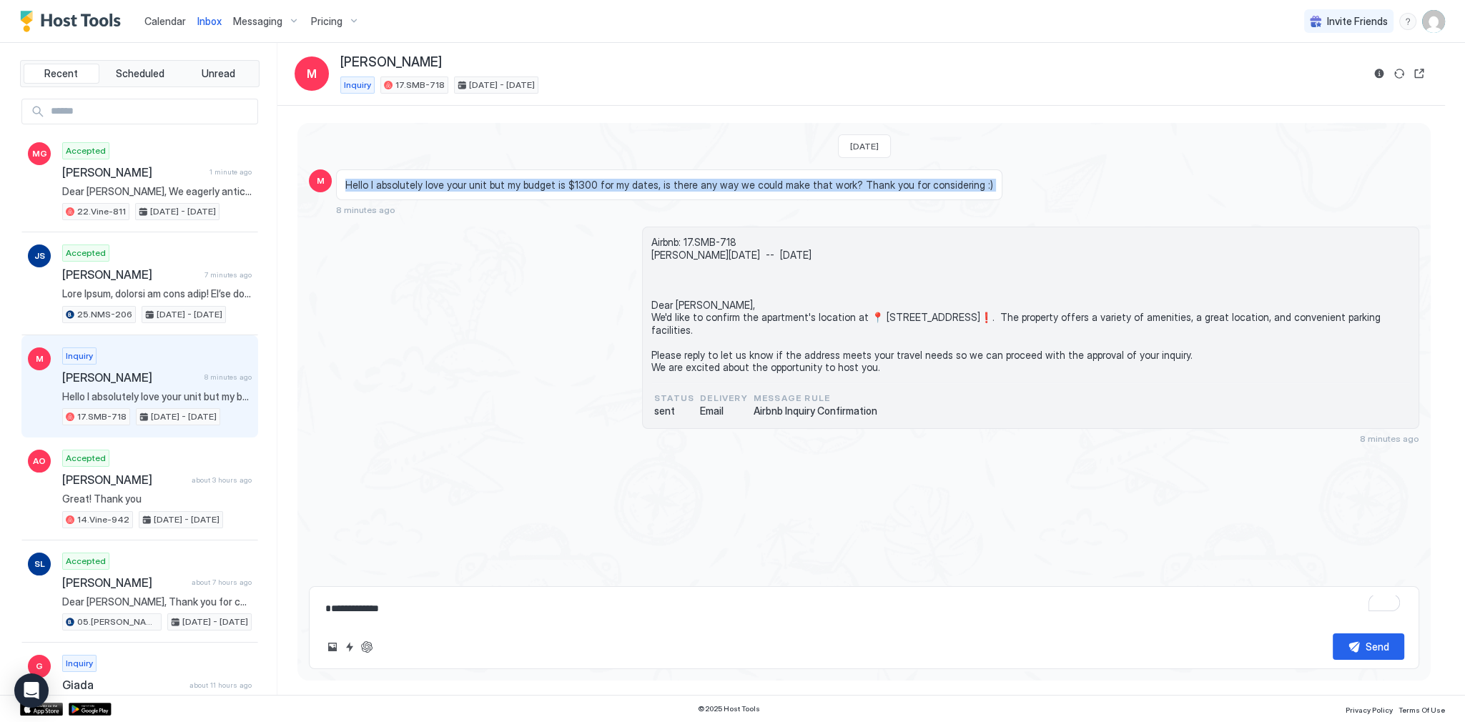
click at [578, 185] on span "Hello I absolutely love your unit but my budget is $1300 for my dates, is there…" at bounding box center [669, 185] width 648 height 13
click at [670, 179] on span "Hello I absolutely love your unit but my budget is $1300 for my dates, is there…" at bounding box center [669, 185] width 648 height 13
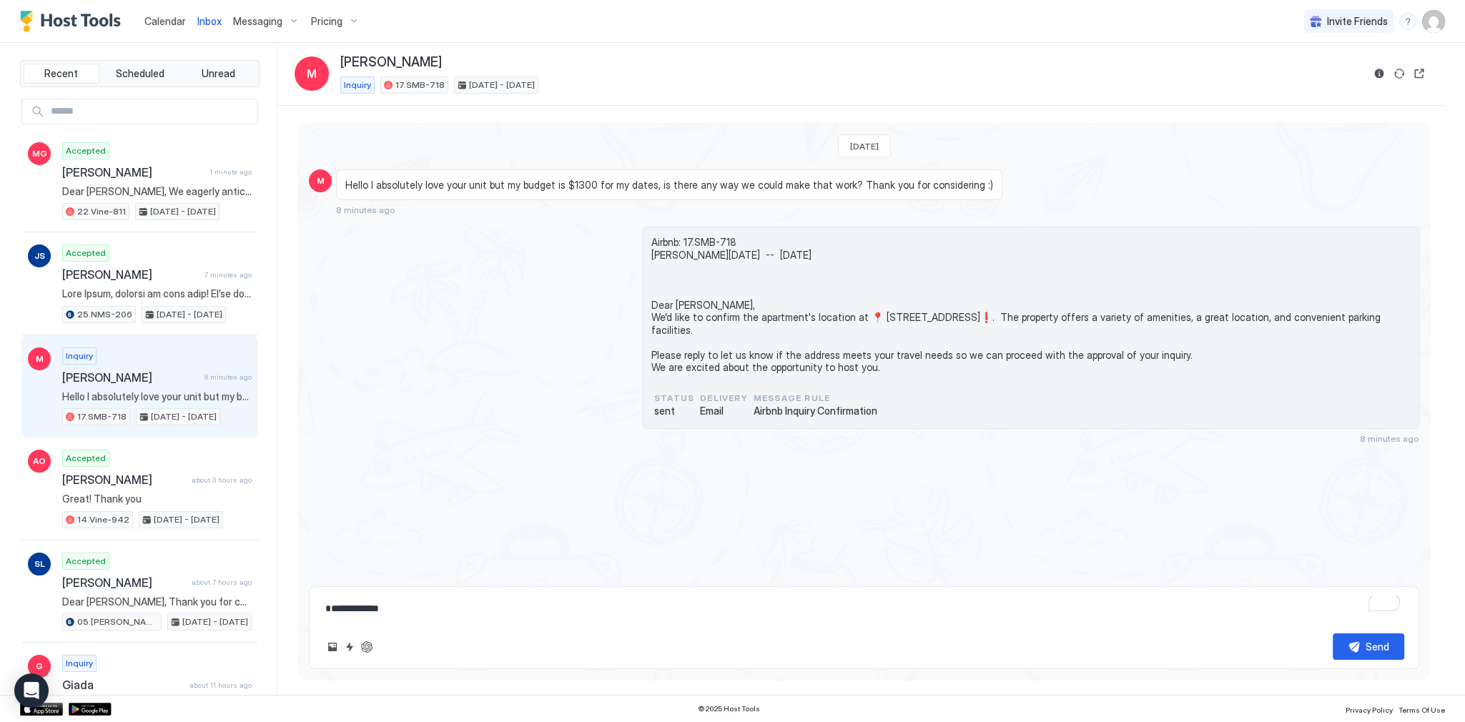
click at [1111, 87] on div "Inquiry 17.SMB-718 [DATE] - [DATE]" at bounding box center [851, 85] width 1022 height 17
click at [1002, 333] on span "Airbnb: 17.SMB-718 [PERSON_NAME][DATE] -- [DATE] Dear [PERSON_NAME], We'd like …" at bounding box center [1031, 305] width 759 height 138
click at [632, 617] on div "**********" at bounding box center [864, 627] width 1111 height 83
click at [631, 613] on textarea "**********" at bounding box center [864, 609] width 1081 height 26
paste textarea "**********"
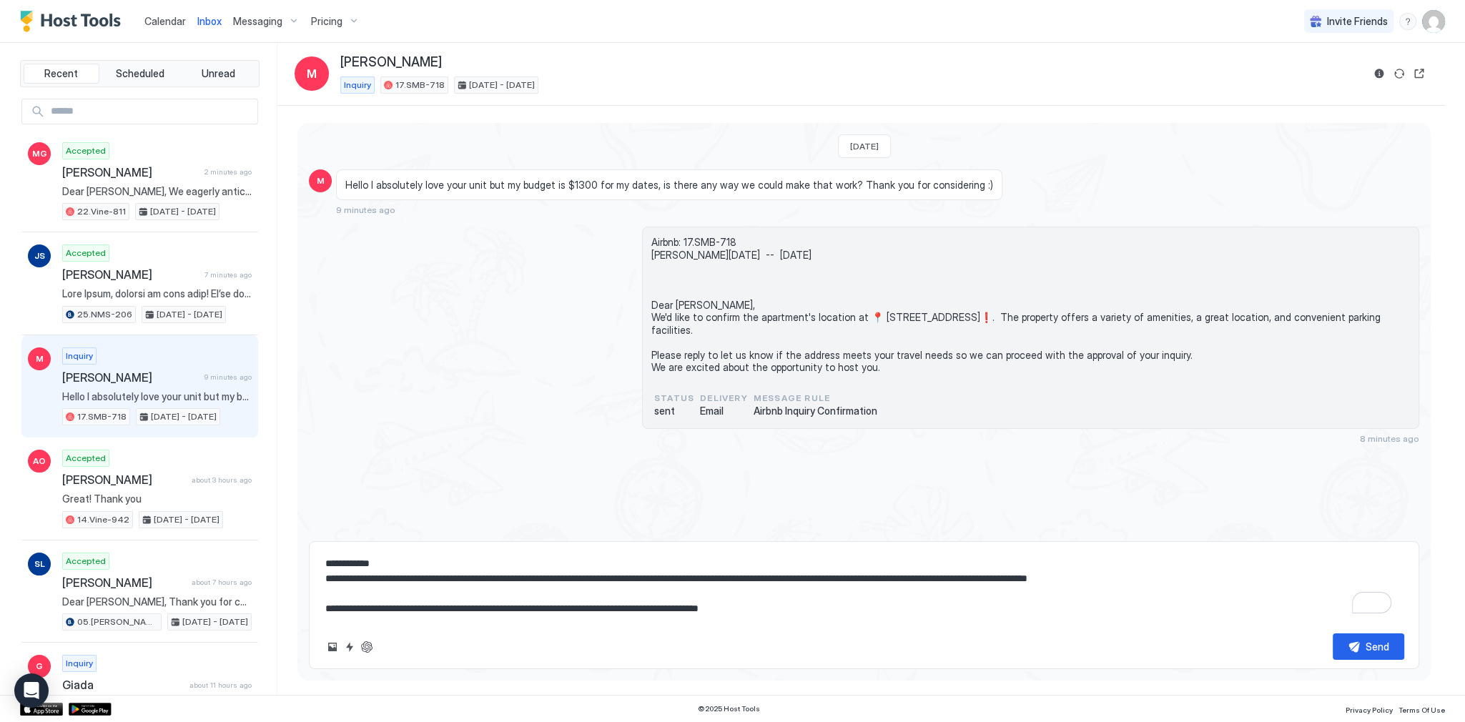
scroll to position [52, 0]
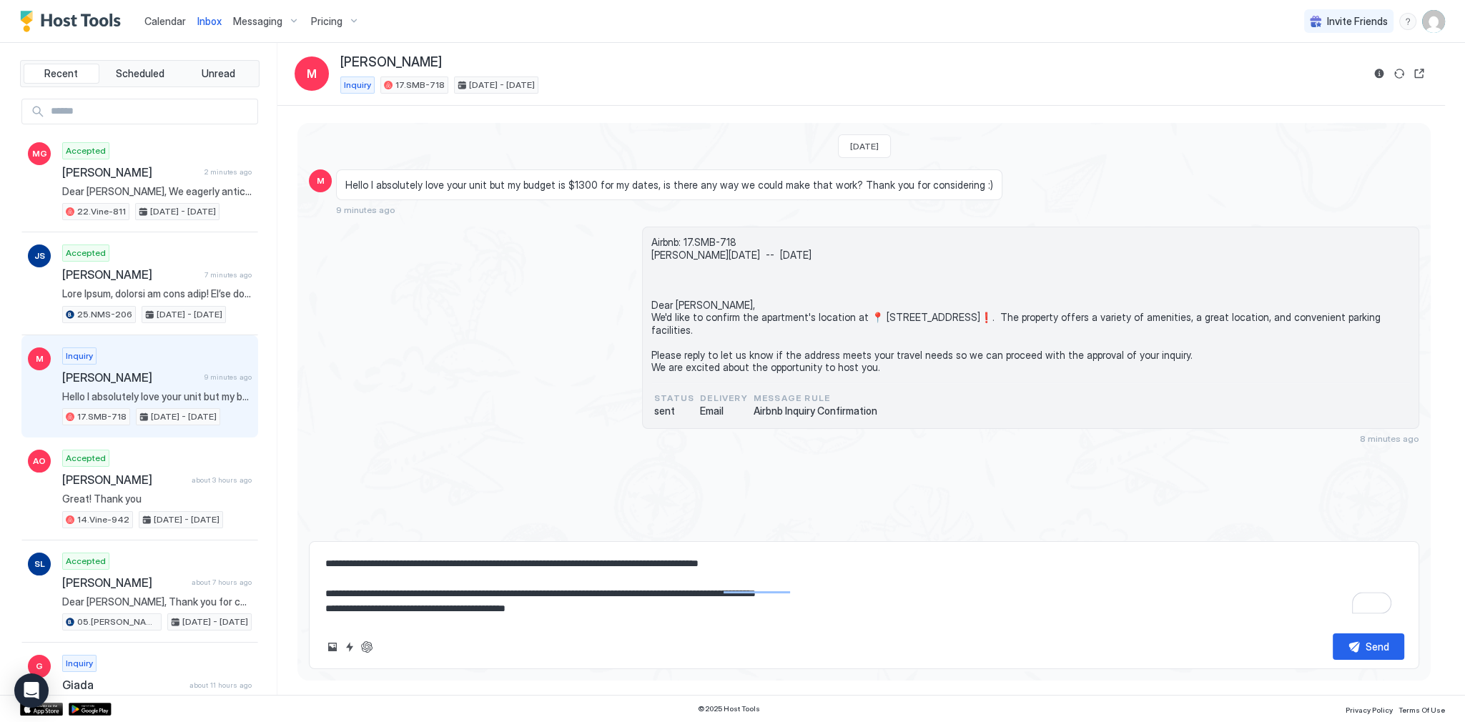
type textarea "**********"
click at [1379, 652] on div "Send" at bounding box center [1378, 646] width 24 height 15
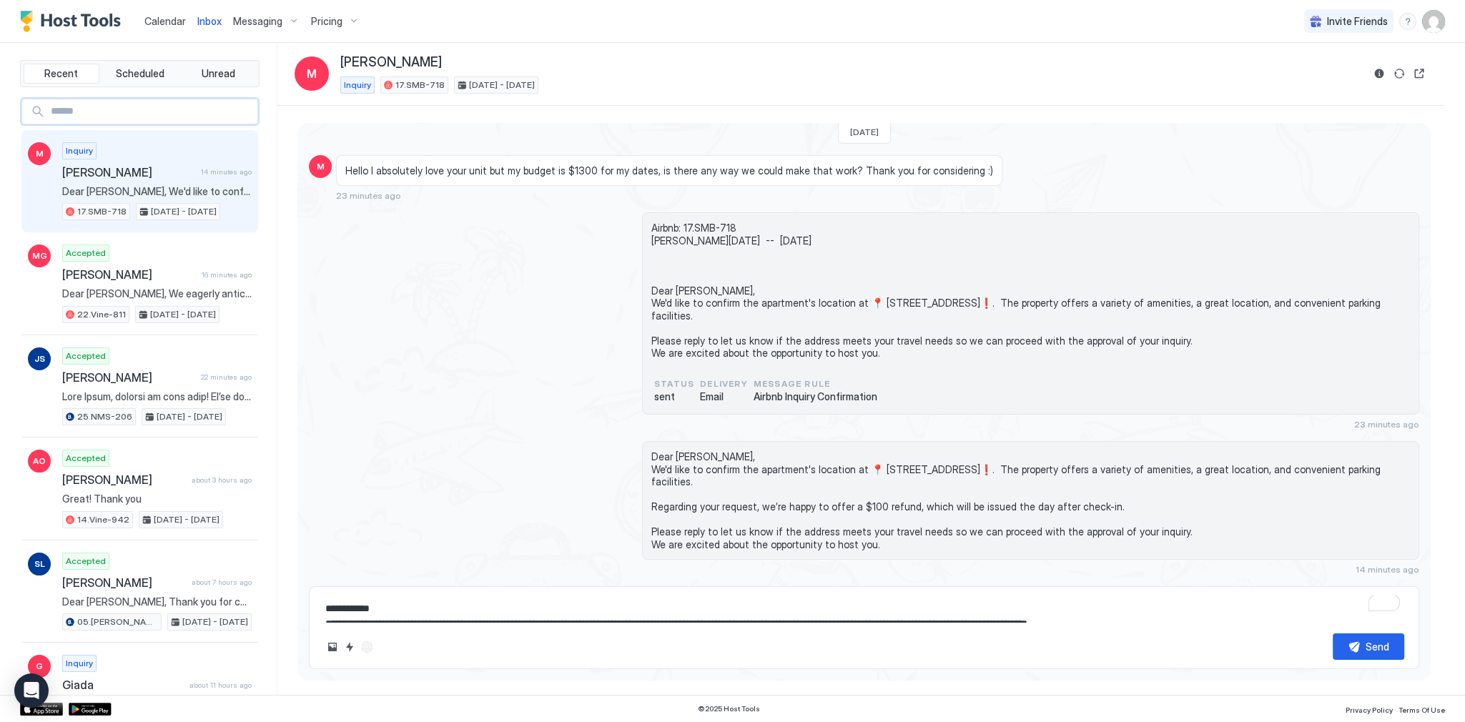
click at [200, 109] on input "Input Field" at bounding box center [151, 111] width 212 height 24
click at [1092, 59] on div "[PERSON_NAME]" at bounding box center [851, 62] width 1022 height 16
